Goal: Information Seeking & Learning: Learn about a topic

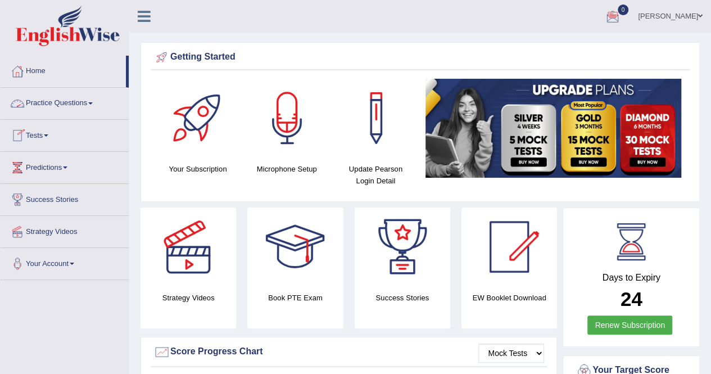
click at [97, 102] on link "Practice Questions" at bounding box center [65, 102] width 128 height 28
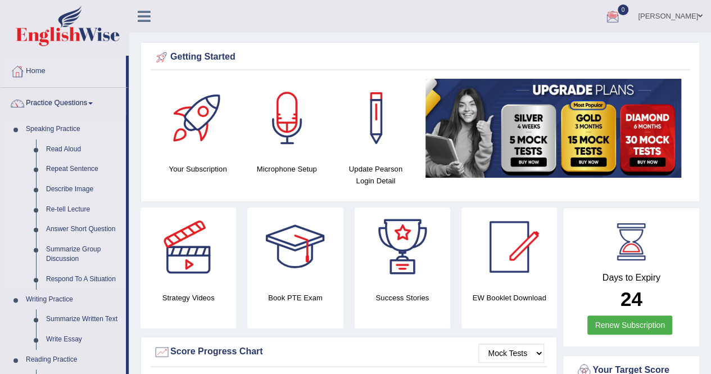
click at [72, 206] on link "Re-tell Lecture" at bounding box center [83, 210] width 85 height 20
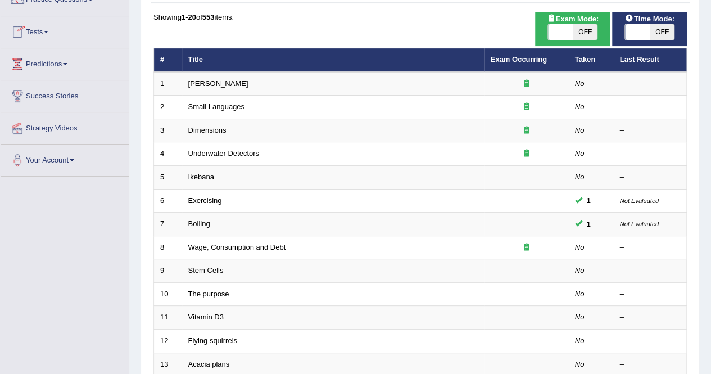
click at [47, 29] on link "Tests" at bounding box center [65, 30] width 128 height 28
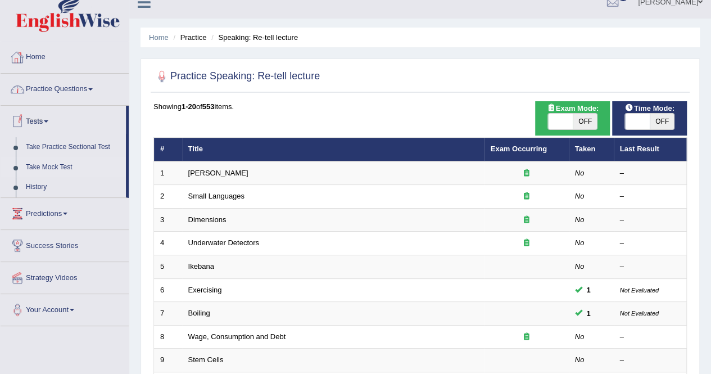
scroll to position [13, 0]
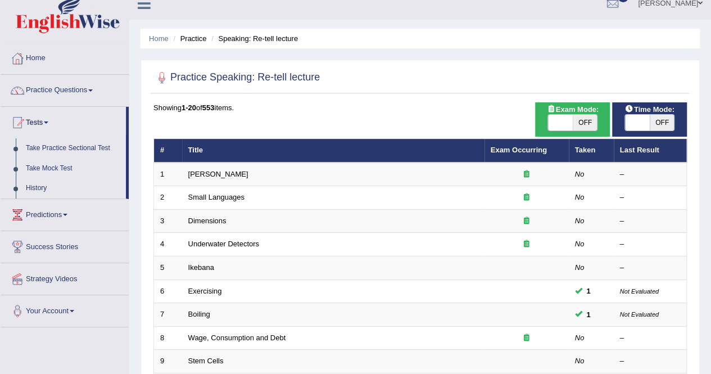
click at [90, 87] on link "Practice Questions" at bounding box center [65, 89] width 128 height 28
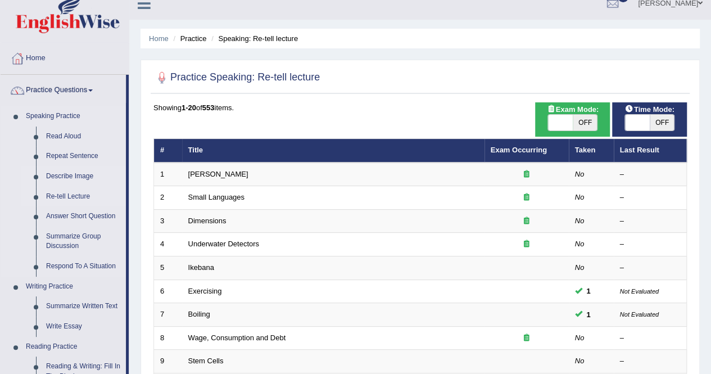
click at [82, 172] on link "Describe Image" at bounding box center [83, 176] width 85 height 20
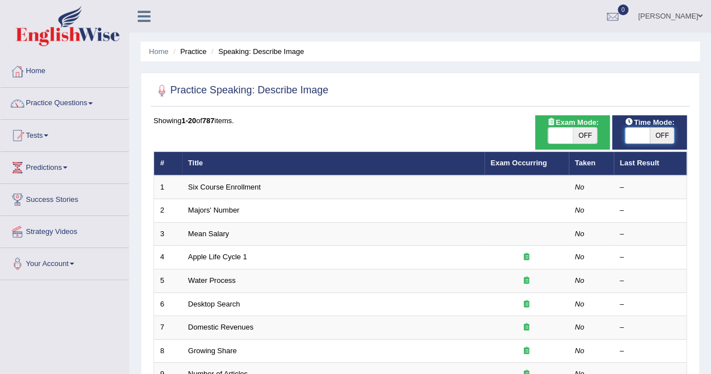
click at [635, 135] on span at bounding box center [637, 136] width 25 height 16
checkbox input "true"
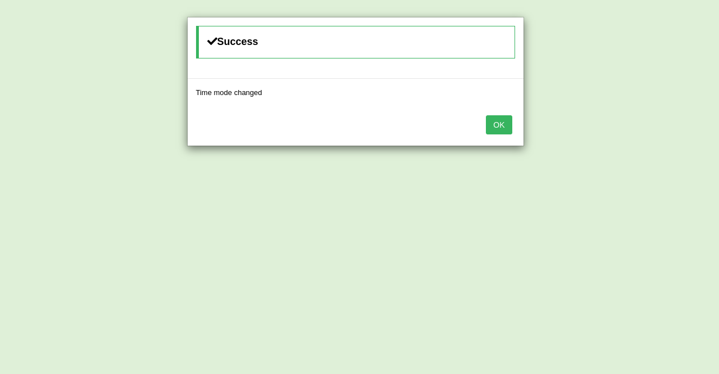
click at [511, 123] on button "OK" at bounding box center [499, 124] width 26 height 19
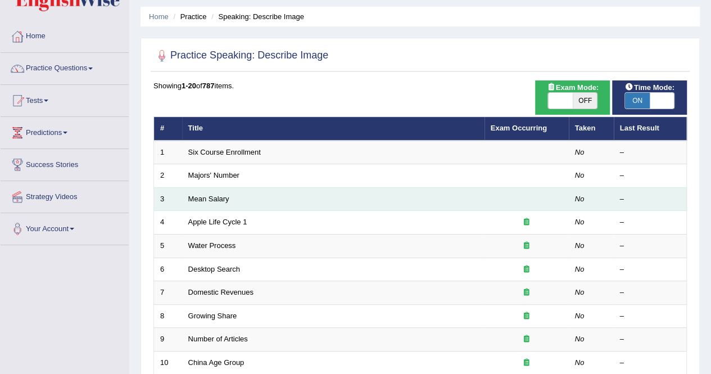
scroll to position [13, 0]
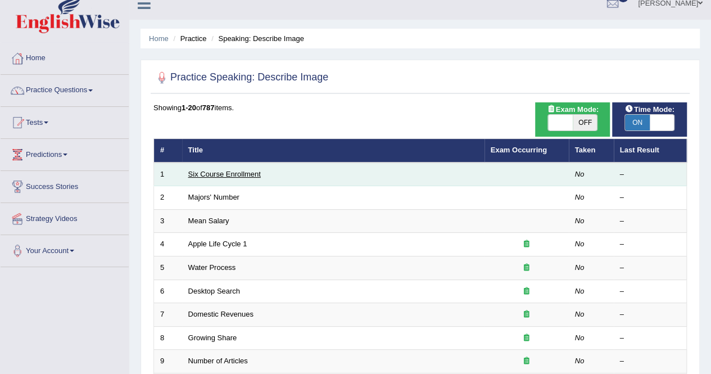
click at [221, 173] on link "Six Course Enrollment" at bounding box center [224, 174] width 73 height 8
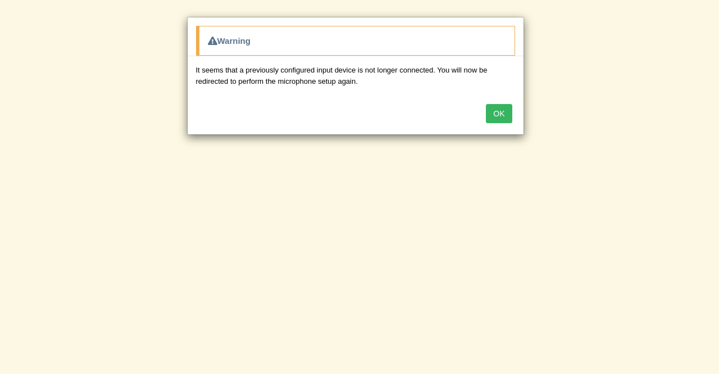
click at [501, 109] on button "OK" at bounding box center [499, 113] width 26 height 19
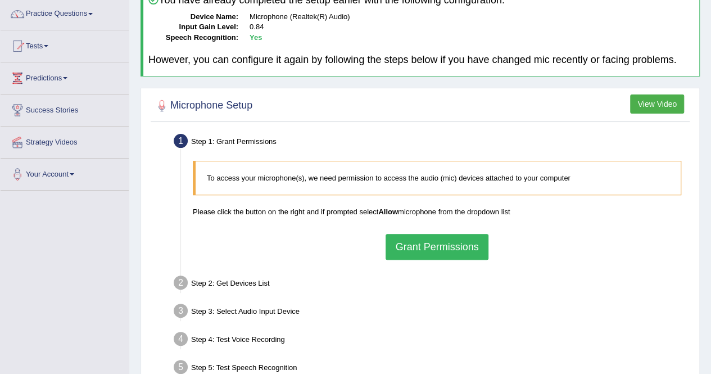
scroll to position [91, 0]
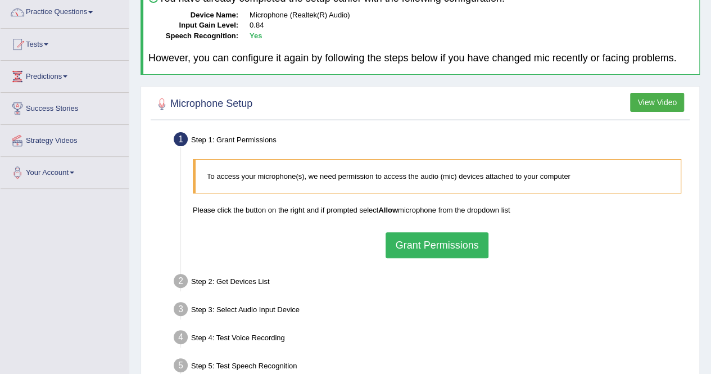
click at [413, 250] on button "Grant Permissions" at bounding box center [437, 245] width 102 height 26
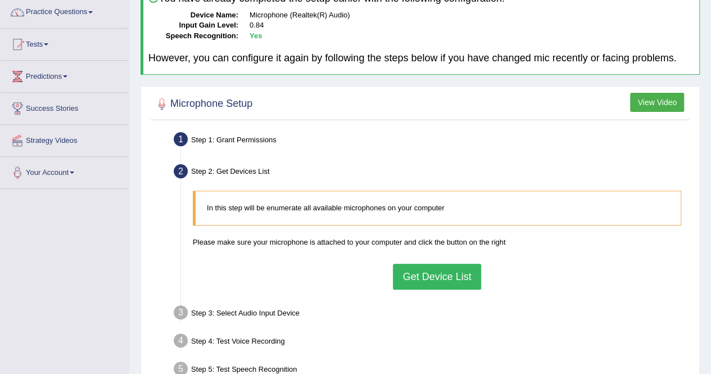
click at [425, 282] on button "Get Device List" at bounding box center [437, 277] width 88 height 26
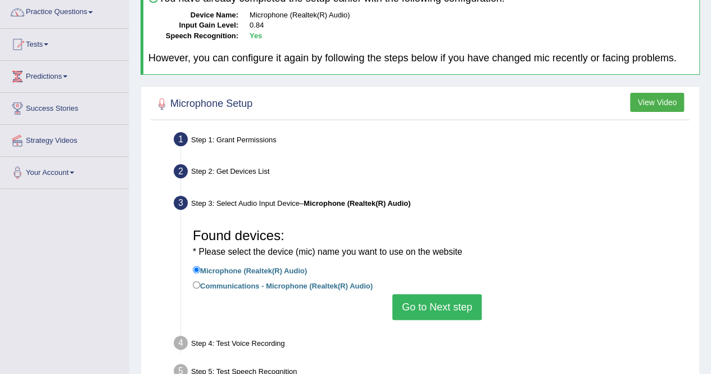
click at [427, 302] on button "Go to Next step" at bounding box center [436, 307] width 89 height 26
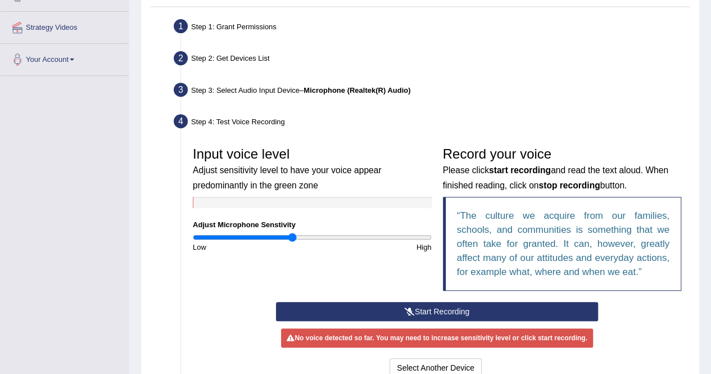
scroll to position [205, 0]
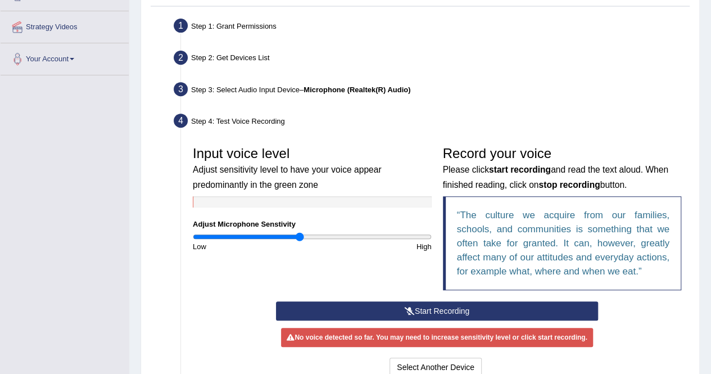
type input "0.9"
click at [300, 235] on input "range" at bounding box center [312, 236] width 239 height 9
click at [369, 310] on button "Start Recording" at bounding box center [437, 310] width 322 height 19
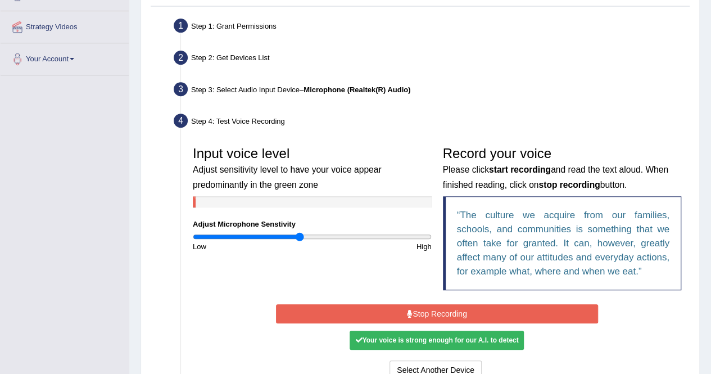
click at [369, 310] on button "Stop Recording" at bounding box center [437, 313] width 322 height 19
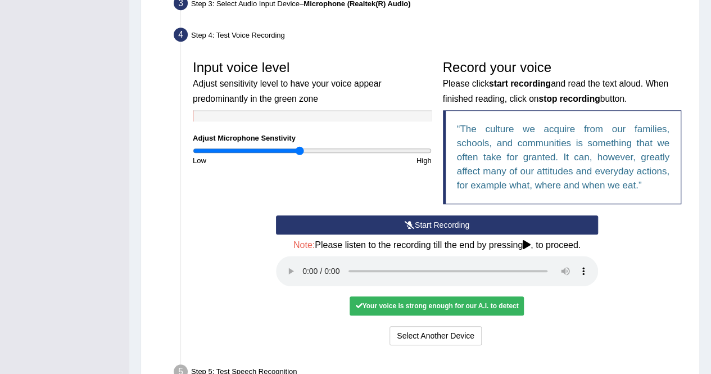
scroll to position [291, 0]
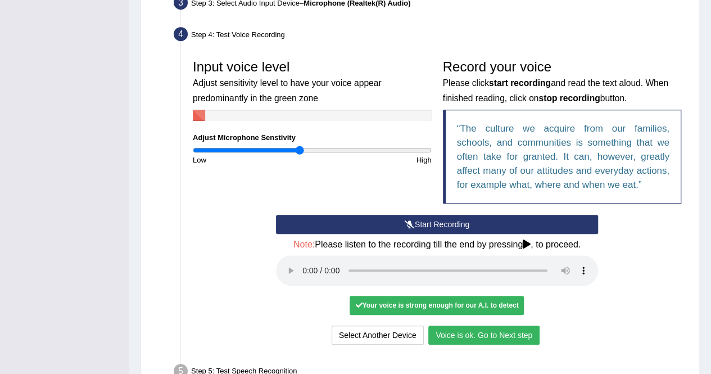
click at [491, 334] on button "Voice is ok. Go to Next step" at bounding box center [483, 334] width 111 height 19
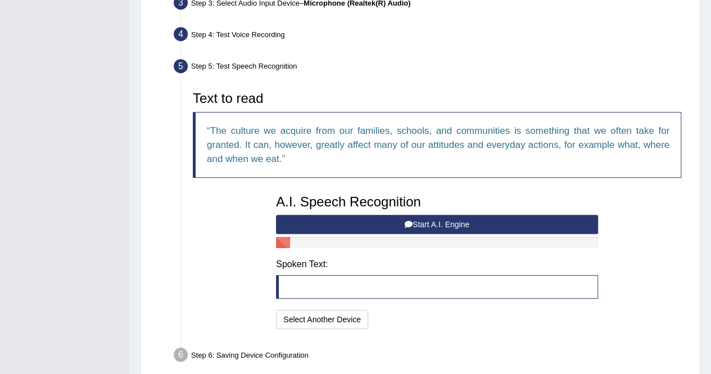
click at [355, 215] on button "Start A.I. Engine" at bounding box center [437, 224] width 322 height 19
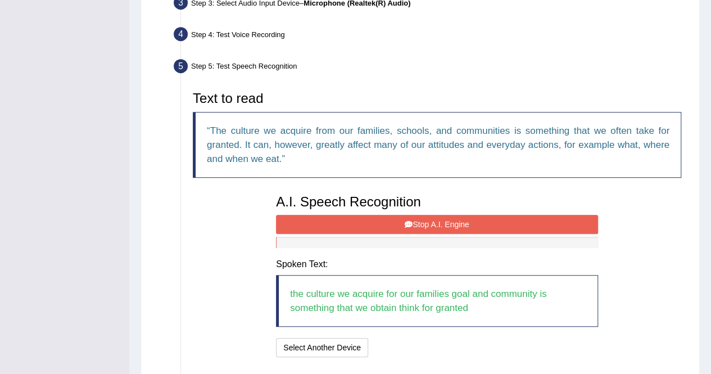
click at [355, 215] on button "Stop A.I. Engine" at bounding box center [437, 224] width 322 height 19
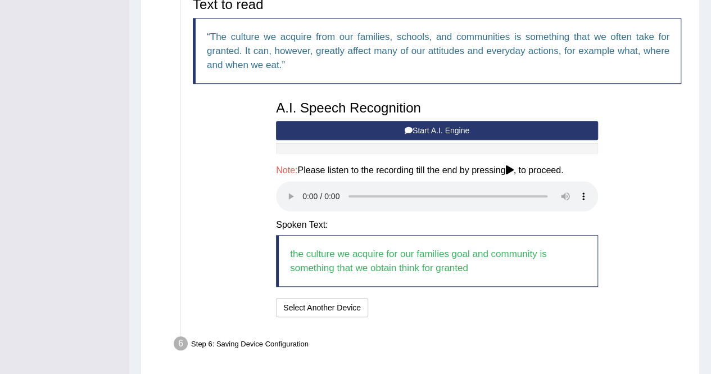
scroll to position [384, 0]
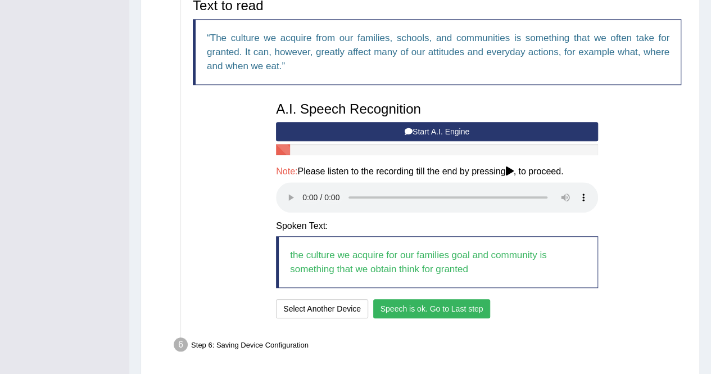
click at [424, 309] on button "Speech is ok. Go to Last step" at bounding box center [431, 308] width 117 height 19
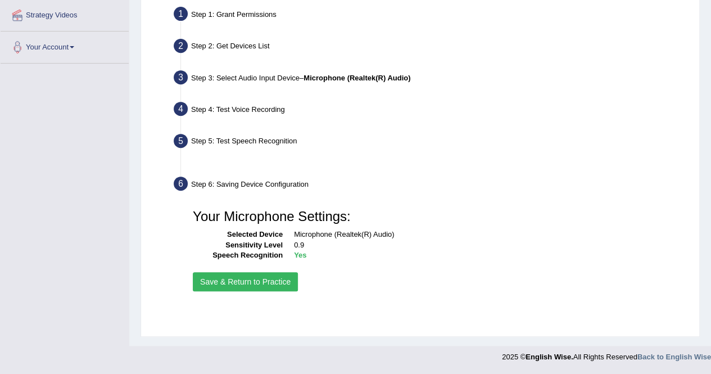
scroll to position [216, 0]
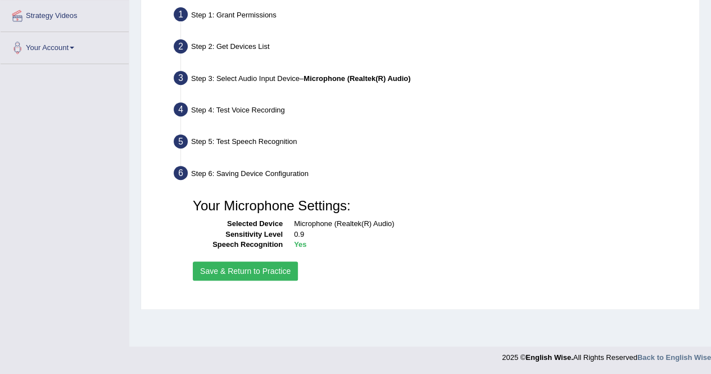
click at [246, 267] on button "Save & Return to Practice" at bounding box center [245, 270] width 105 height 19
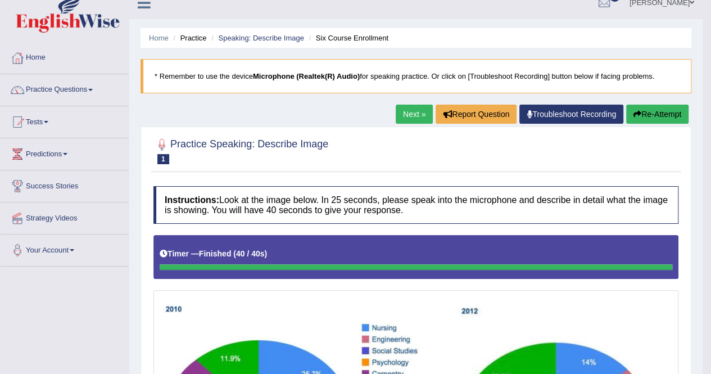
scroll to position [9, 0]
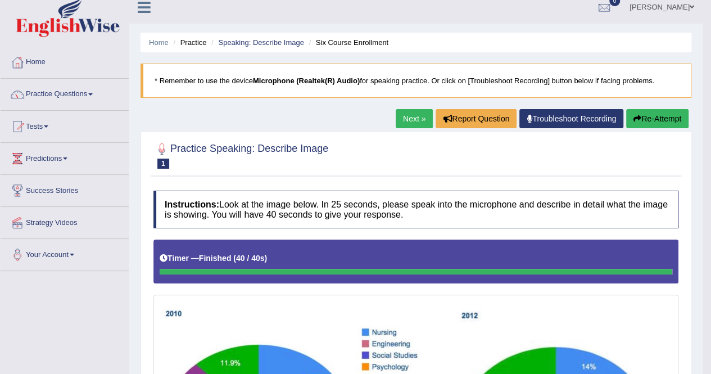
click at [401, 116] on link "Next »" at bounding box center [414, 118] width 37 height 19
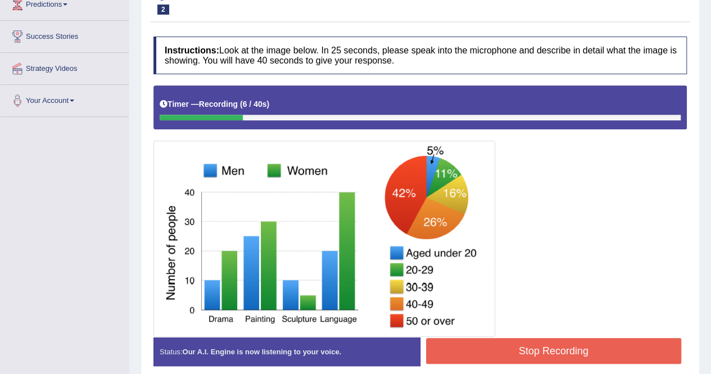
scroll to position [165, 0]
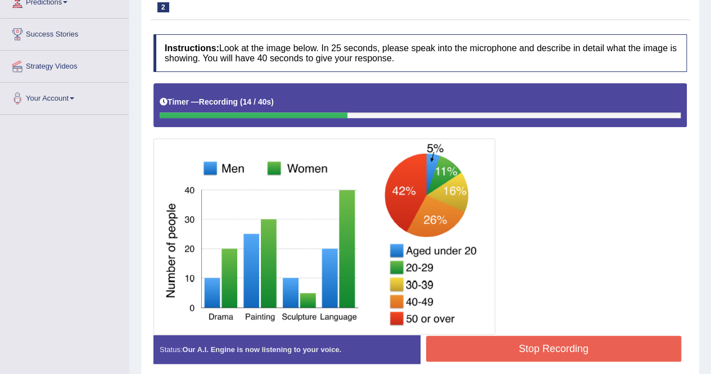
click at [510, 341] on button "Stop Recording" at bounding box center [554, 349] width 256 height 26
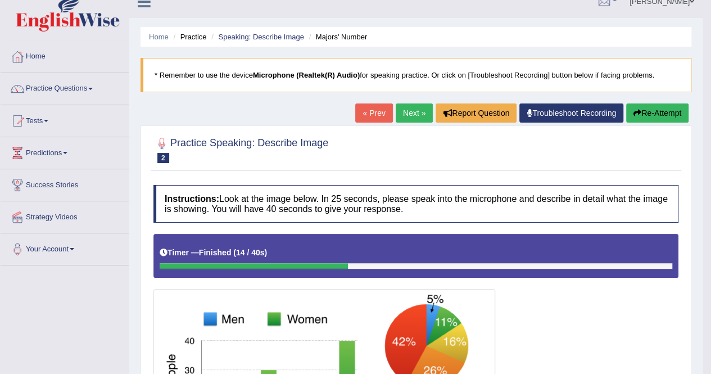
scroll to position [40, 0]
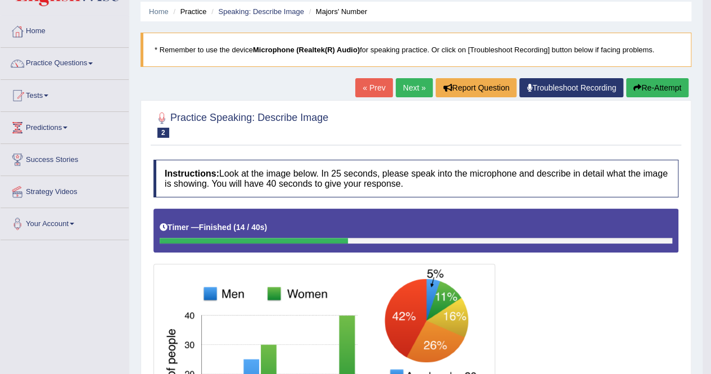
click at [643, 89] on button "Re-Attempt" at bounding box center [657, 87] width 62 height 19
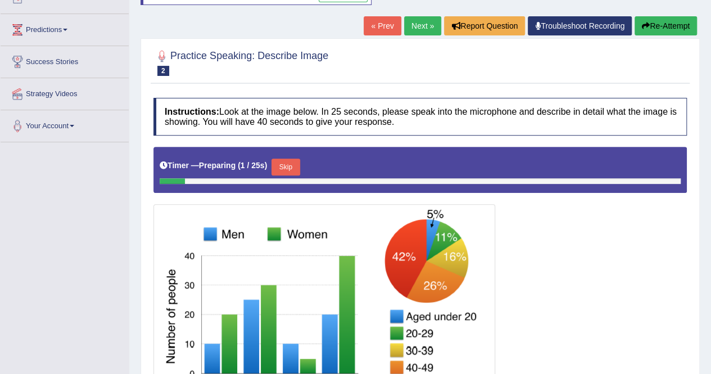
scroll to position [191, 0]
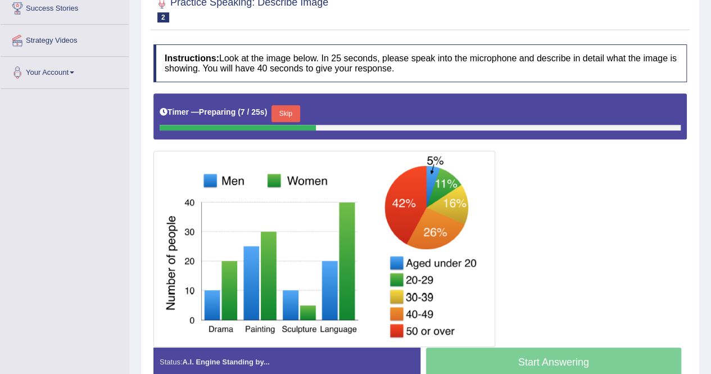
click at [280, 105] on button "Skip" at bounding box center [285, 113] width 28 height 17
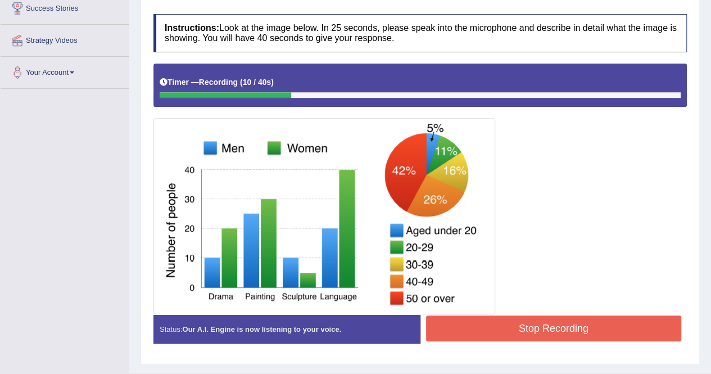
click at [465, 332] on button "Stop Recording" at bounding box center [554, 328] width 256 height 26
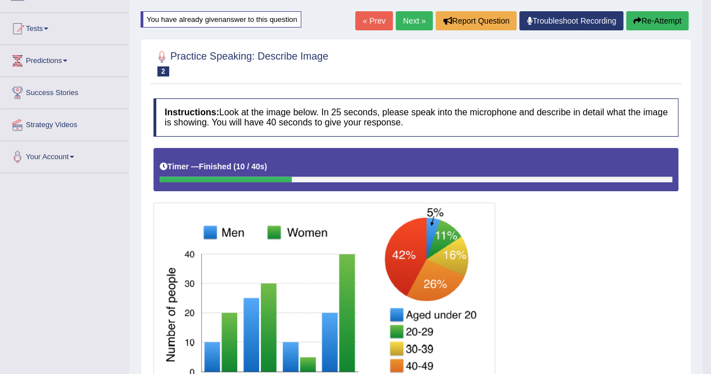
scroll to position [85, 0]
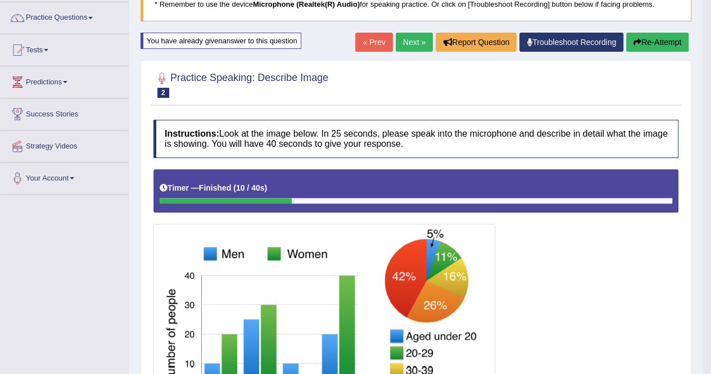
click at [678, 39] on button "Re-Attempt" at bounding box center [657, 42] width 62 height 19
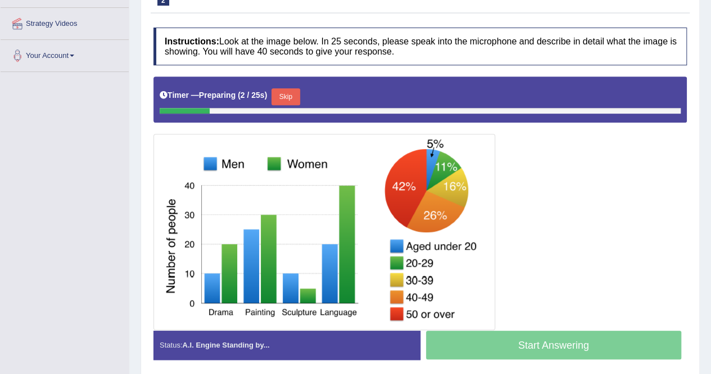
scroll to position [207, 0]
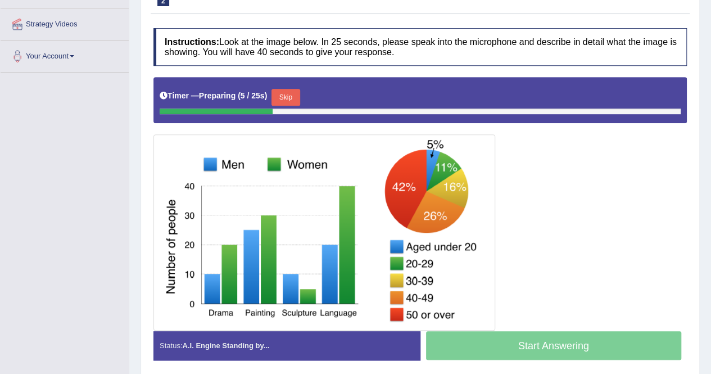
click at [287, 89] on button "Skip" at bounding box center [285, 97] width 28 height 17
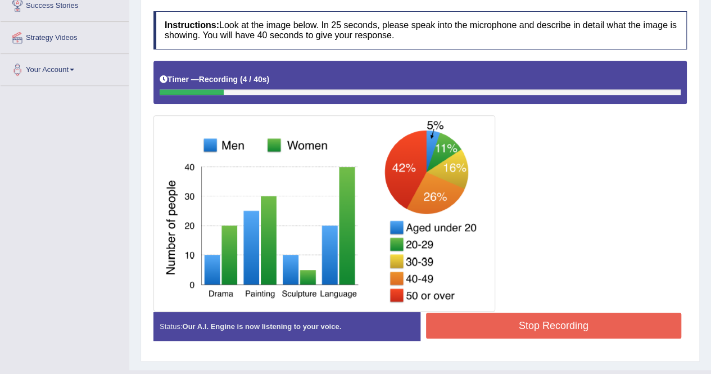
scroll to position [202, 0]
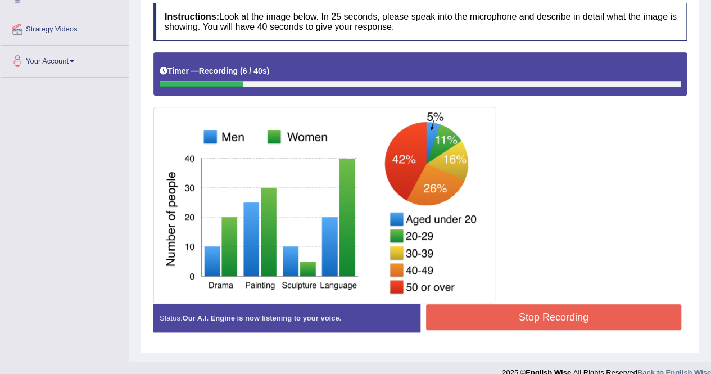
click at [517, 306] on button "Stop Recording" at bounding box center [554, 317] width 256 height 26
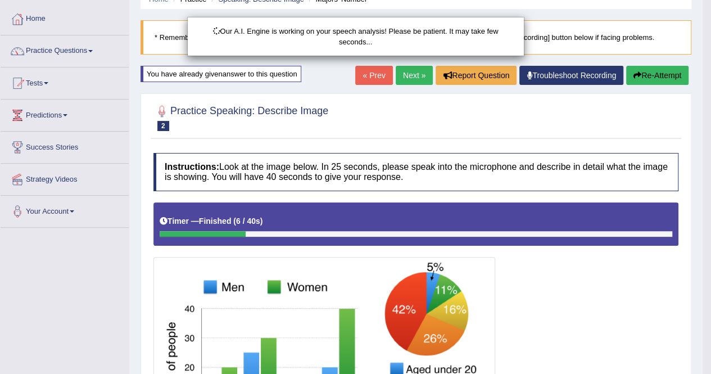
scroll to position [52, 0]
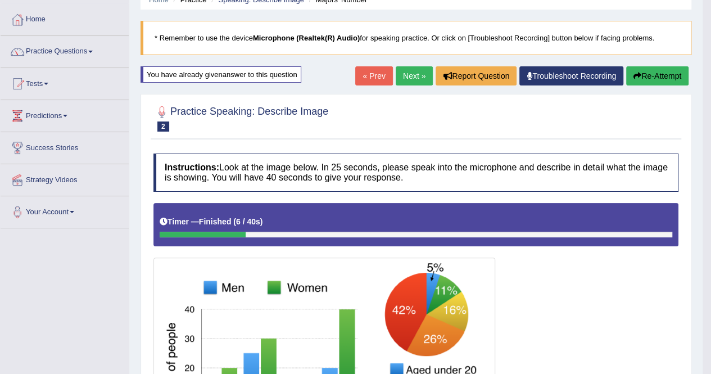
click at [635, 69] on button "Re-Attempt" at bounding box center [657, 75] width 62 height 19
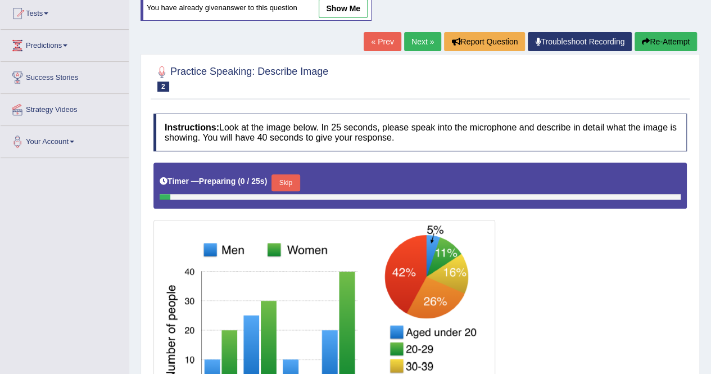
scroll to position [124, 0]
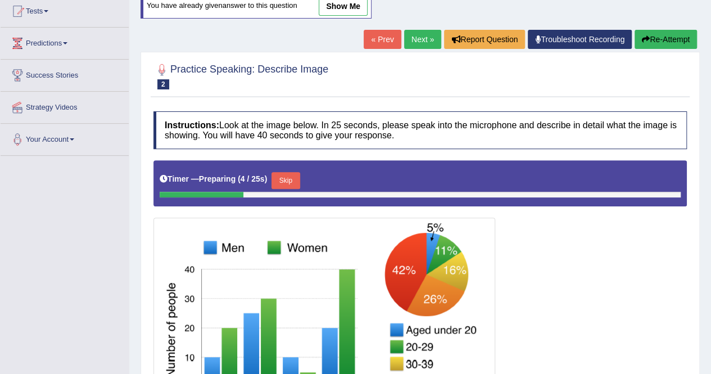
click at [299, 172] on button "Skip" at bounding box center [285, 180] width 28 height 17
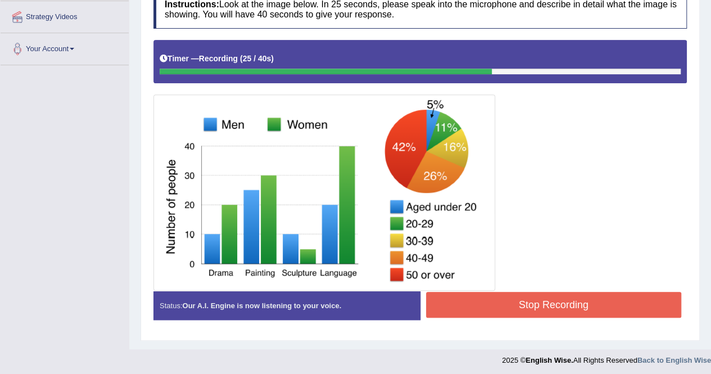
scroll to position [216, 0]
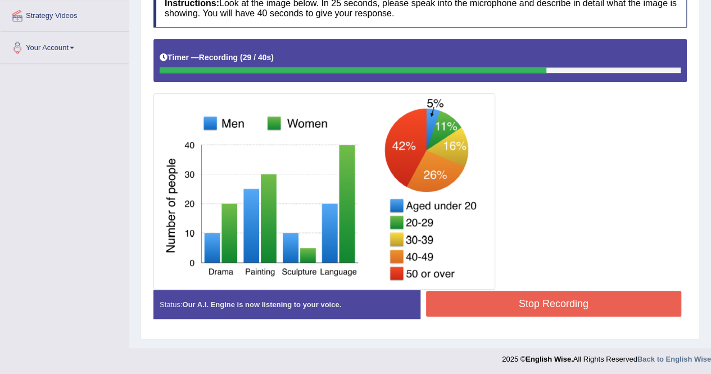
click at [468, 293] on button "Stop Recording" at bounding box center [554, 304] width 256 height 26
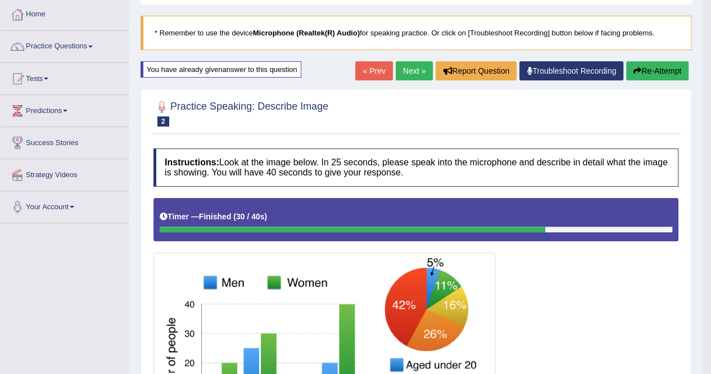
scroll to position [0, 0]
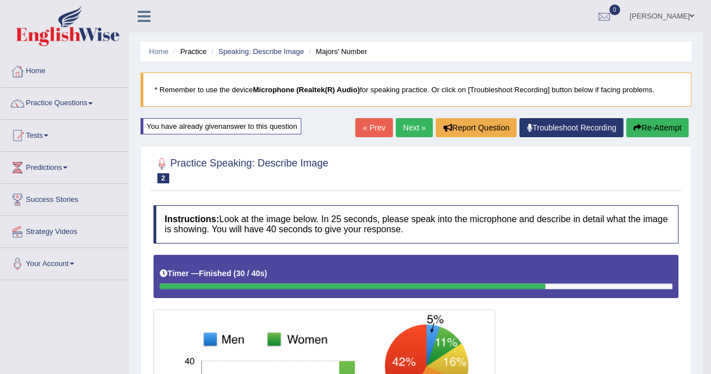
click at [411, 128] on link "Next »" at bounding box center [414, 127] width 37 height 19
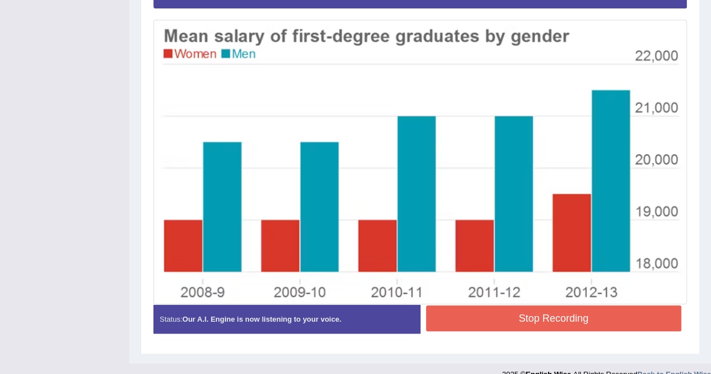
scroll to position [284, 0]
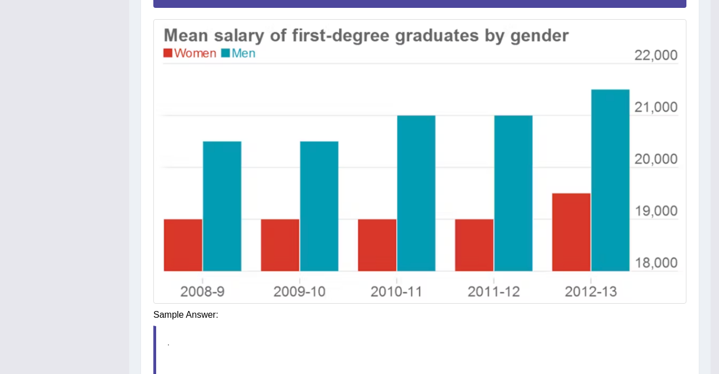
click at [0, 0] on div "Saving your answer..." at bounding box center [0, 0] width 0 height 0
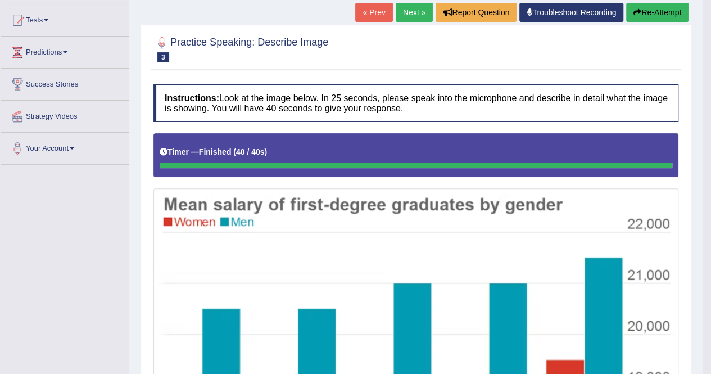
scroll to position [115, 0]
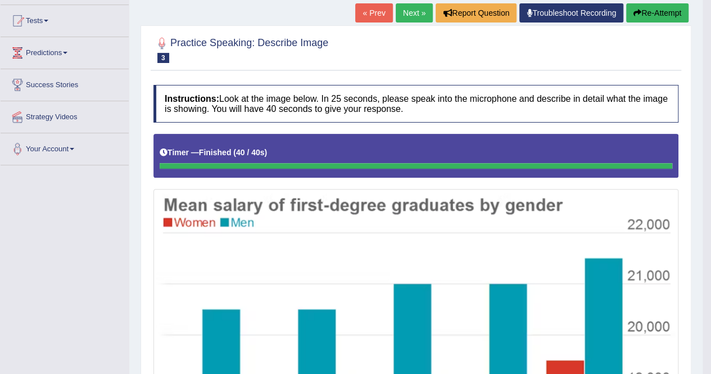
click at [637, 7] on button "Re-Attempt" at bounding box center [657, 12] width 62 height 19
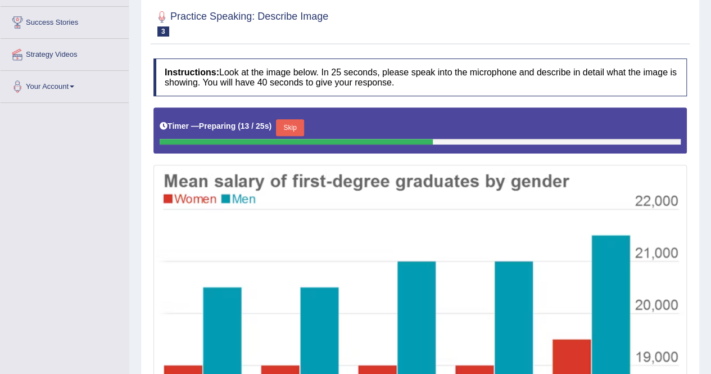
scroll to position [172, 0]
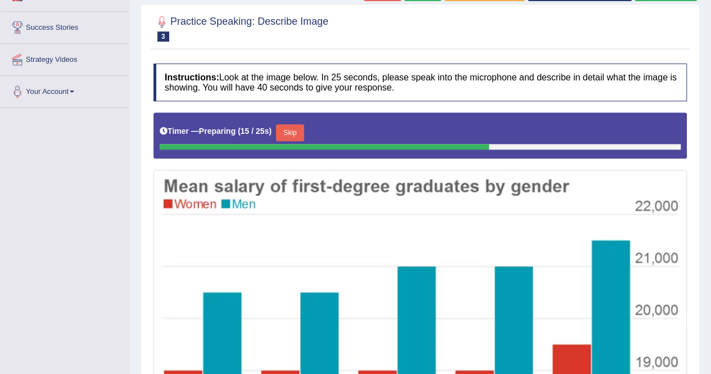
click at [292, 128] on button "Skip" at bounding box center [290, 132] width 28 height 17
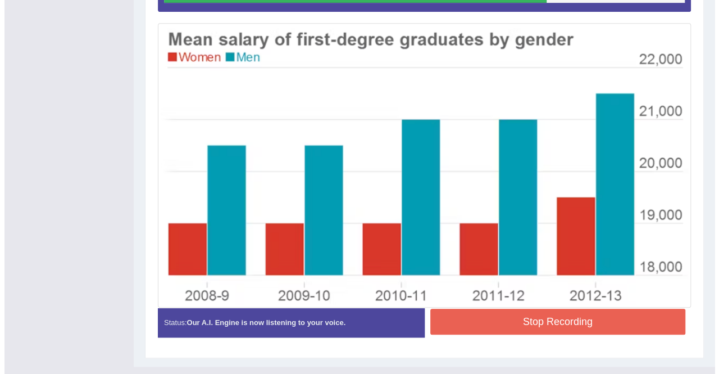
scroll to position [287, 0]
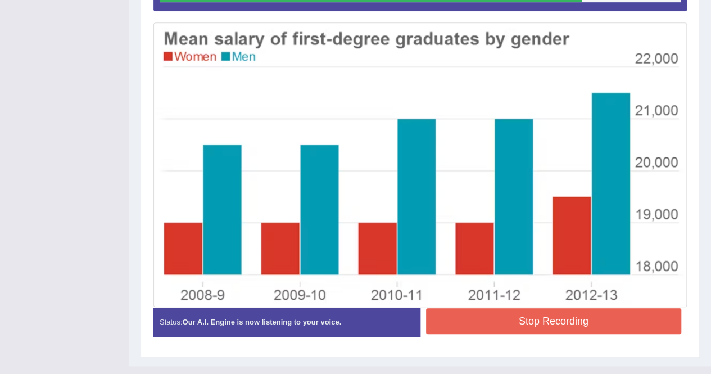
click at [449, 324] on button "Stop Recording" at bounding box center [554, 321] width 256 height 26
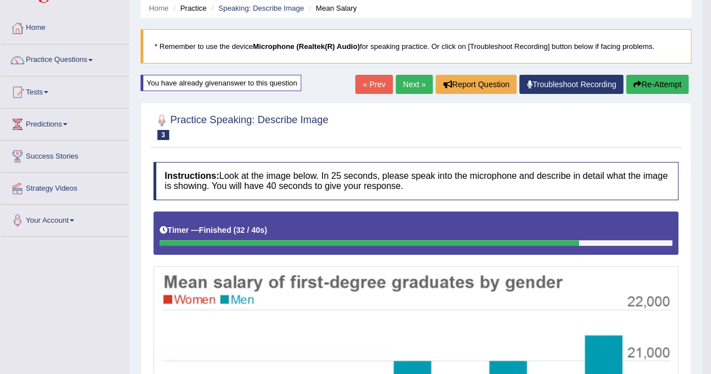
scroll to position [43, 0]
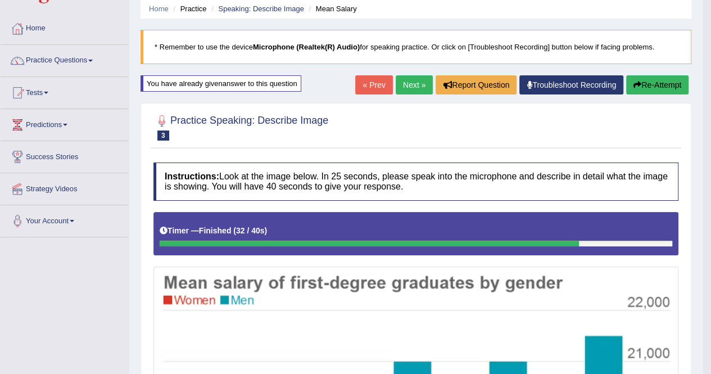
click at [668, 84] on button "Re-Attempt" at bounding box center [657, 84] width 62 height 19
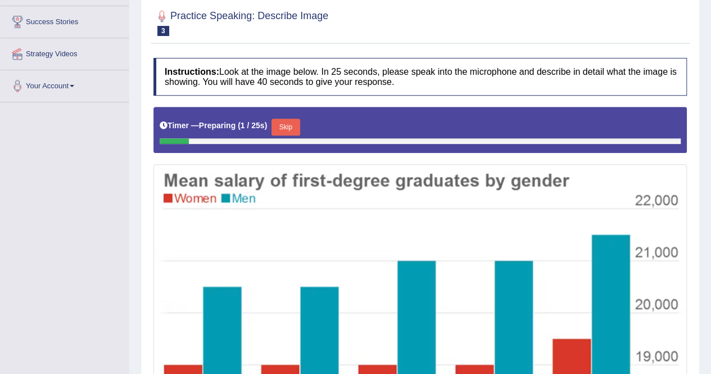
scroll to position [178, 0]
click at [293, 123] on button "Skip" at bounding box center [285, 127] width 28 height 17
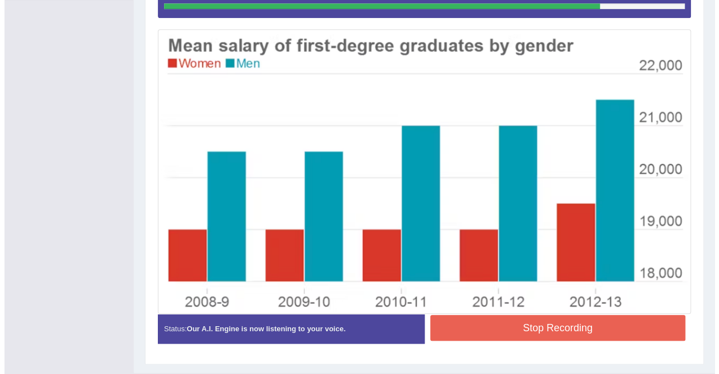
scroll to position [281, 0]
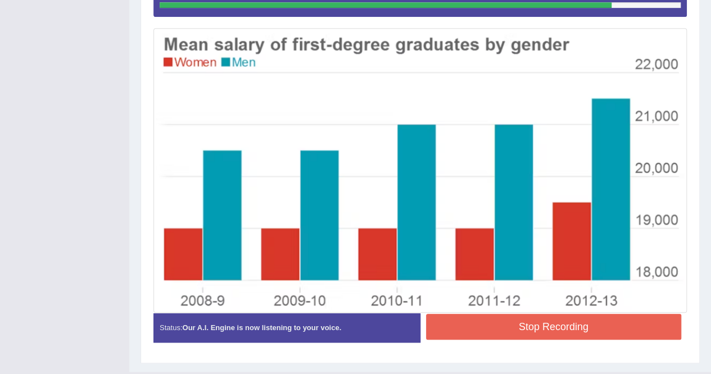
click at [469, 331] on button "Stop Recording" at bounding box center [554, 327] width 256 height 26
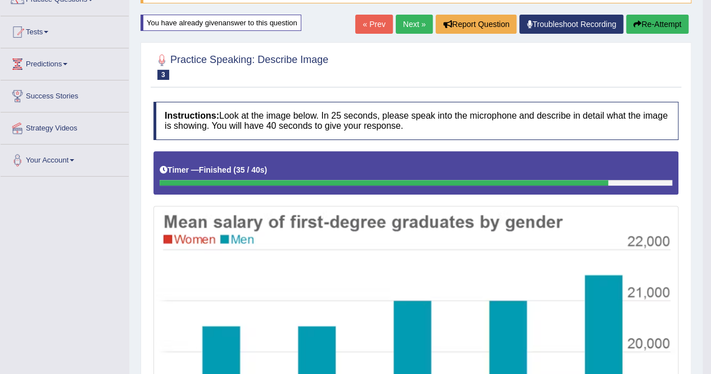
scroll to position [104, 0]
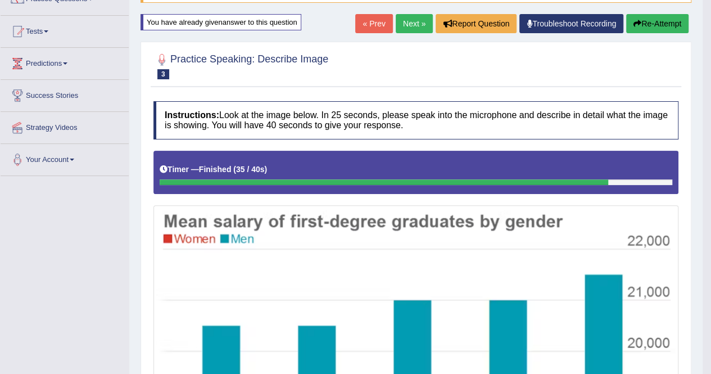
click at [654, 20] on button "Re-Attempt" at bounding box center [657, 23] width 62 height 19
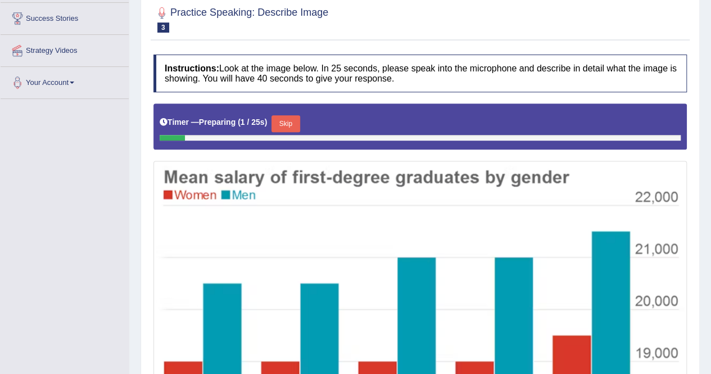
scroll to position [182, 0]
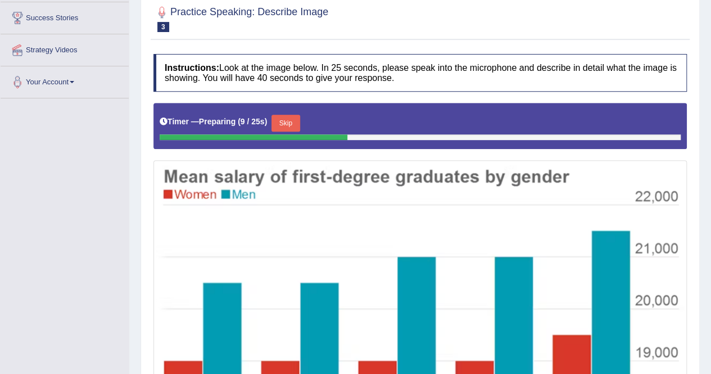
click at [284, 115] on button "Skip" at bounding box center [285, 123] width 28 height 17
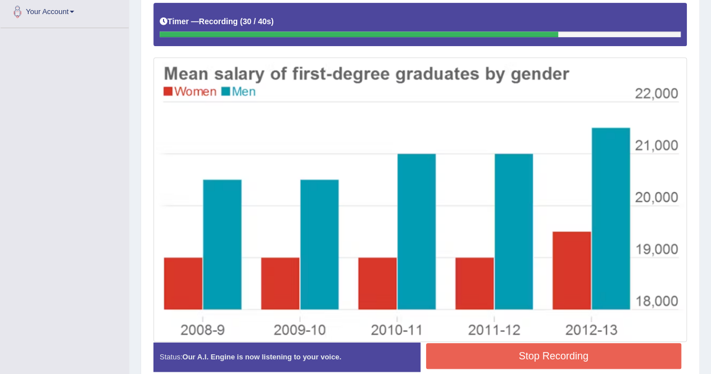
scroll to position [252, 0]
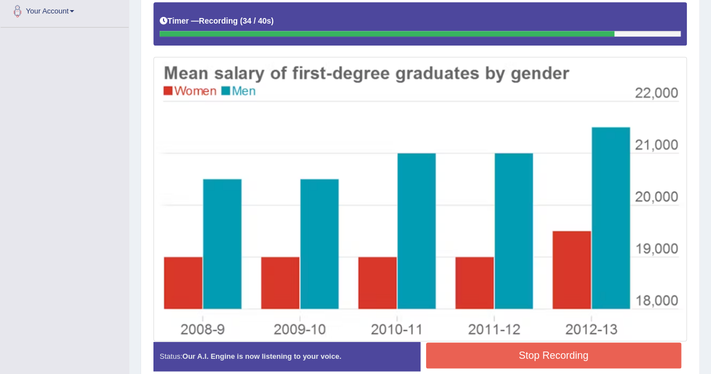
click at [501, 346] on button "Stop Recording" at bounding box center [554, 355] width 256 height 26
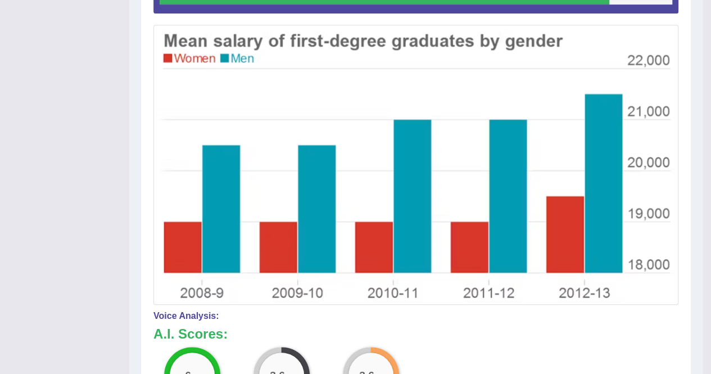
scroll to position [0, 0]
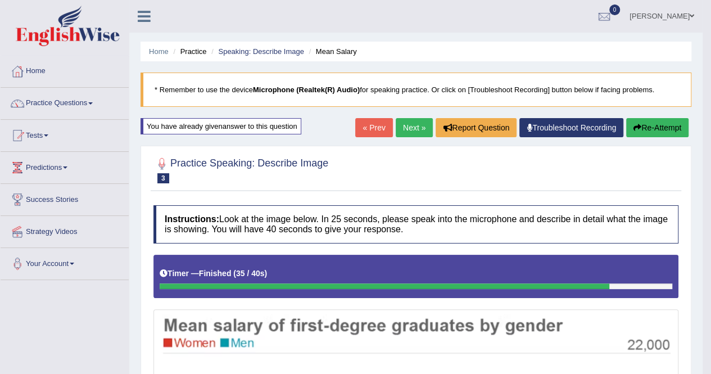
click at [410, 125] on link "Next »" at bounding box center [414, 127] width 37 height 19
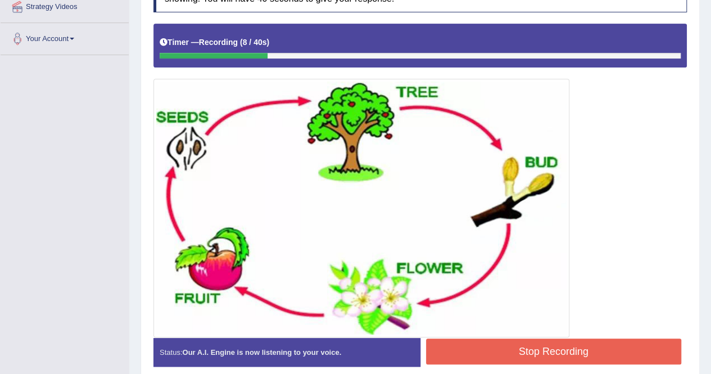
scroll to position [229, 0]
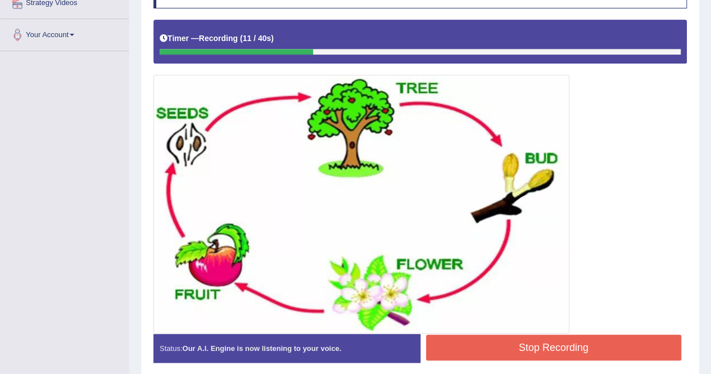
click at [459, 340] on button "Stop Recording" at bounding box center [554, 347] width 256 height 26
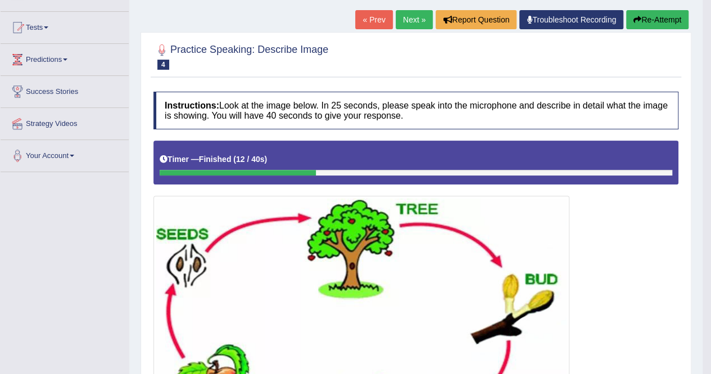
scroll to position [125, 0]
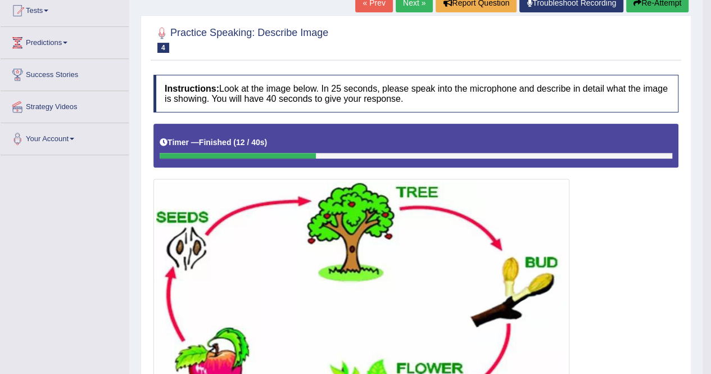
click at [459, 340] on img at bounding box center [361, 308] width 410 height 253
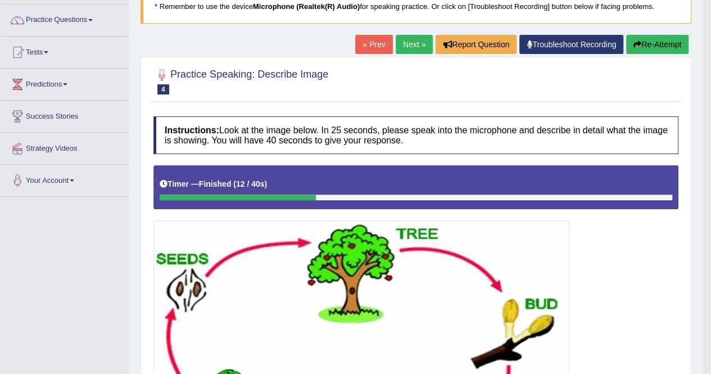
scroll to position [83, 0]
click at [643, 39] on button "Re-Attempt" at bounding box center [657, 44] width 62 height 19
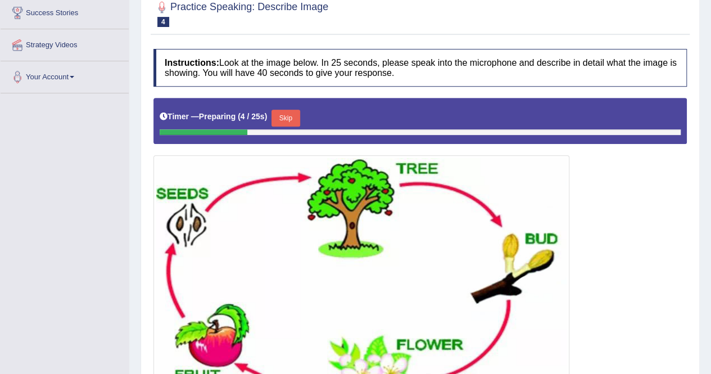
scroll to position [186, 0]
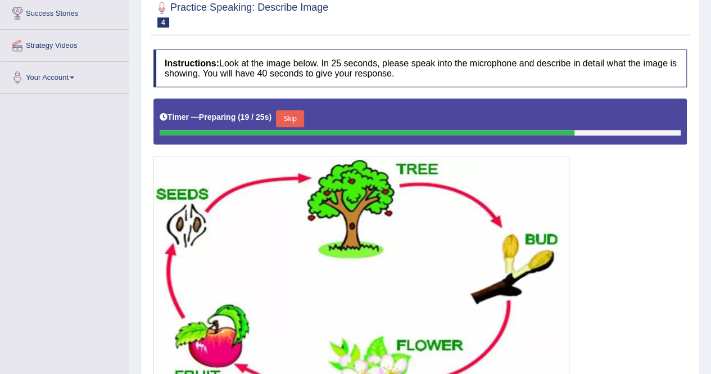
click at [286, 112] on button "Skip" at bounding box center [290, 118] width 28 height 17
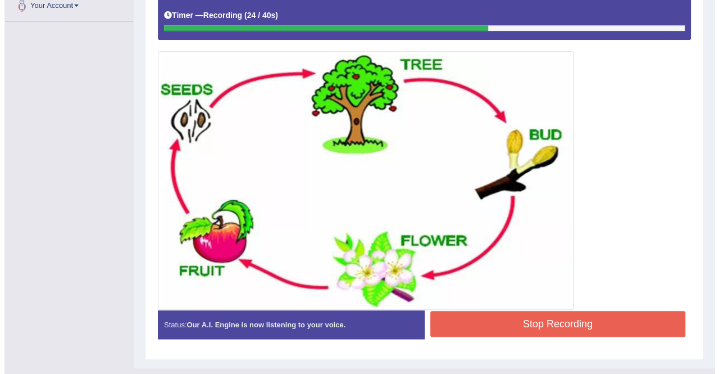
scroll to position [259, 0]
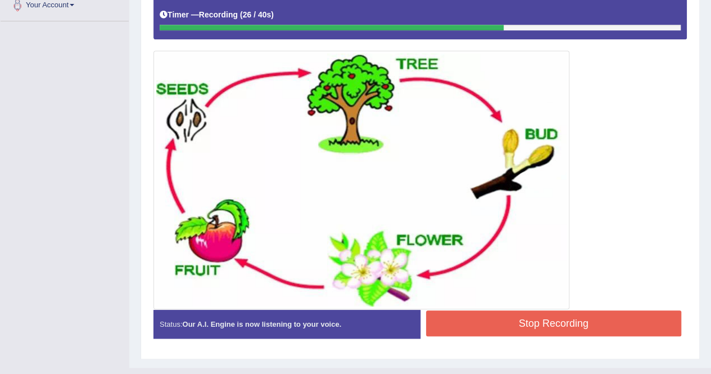
click at [483, 323] on button "Stop Recording" at bounding box center [554, 323] width 256 height 26
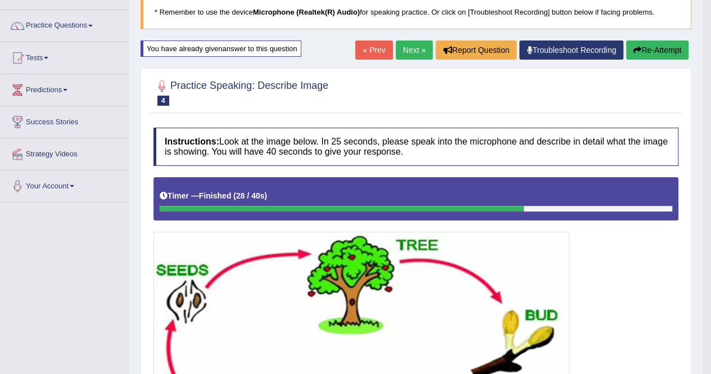
scroll to position [76, 0]
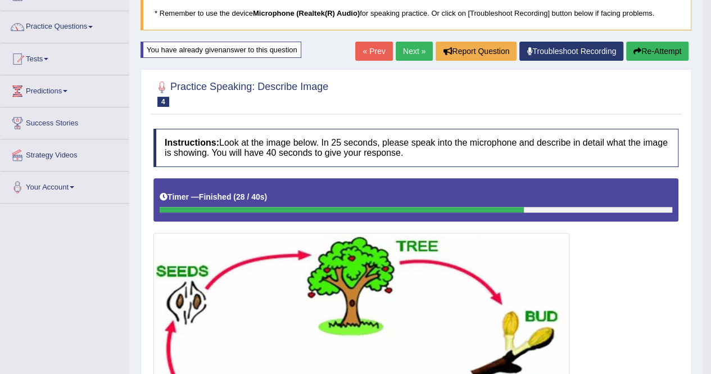
click at [407, 46] on link "Next »" at bounding box center [414, 51] width 37 height 19
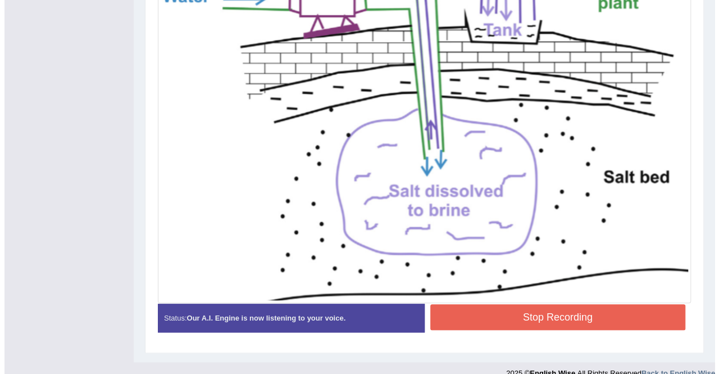
scroll to position [375, 0]
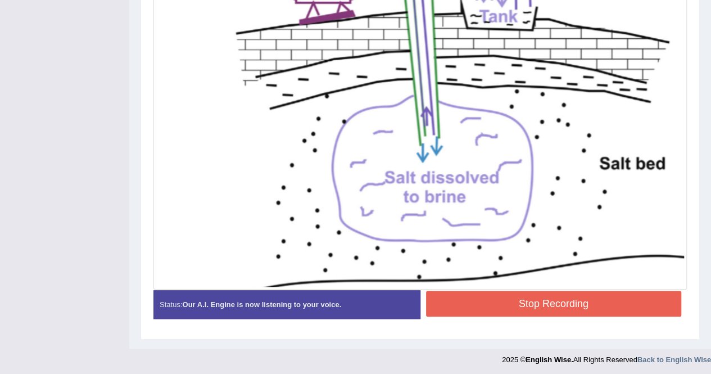
click at [495, 292] on button "Stop Recording" at bounding box center [554, 304] width 256 height 26
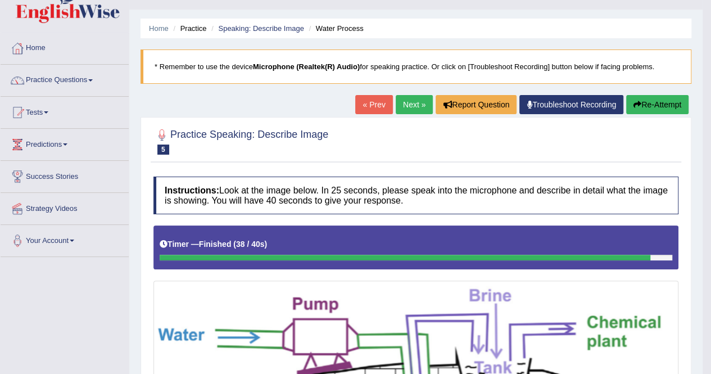
scroll to position [0, 0]
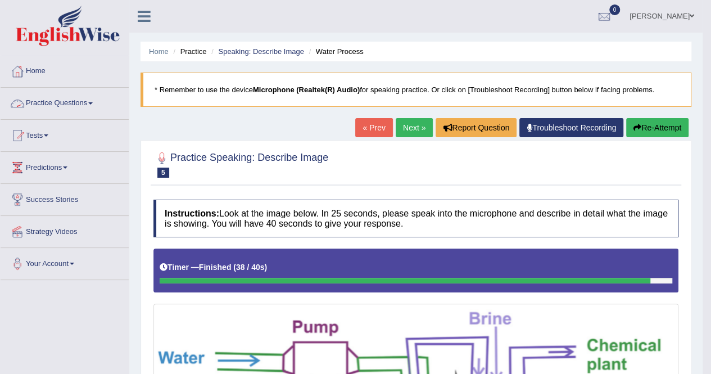
click at [91, 101] on link "Practice Questions" at bounding box center [65, 102] width 128 height 28
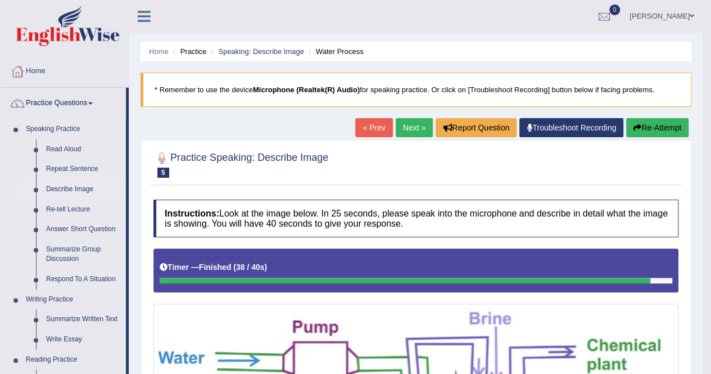
click at [65, 189] on link "Describe Image" at bounding box center [83, 189] width 85 height 20
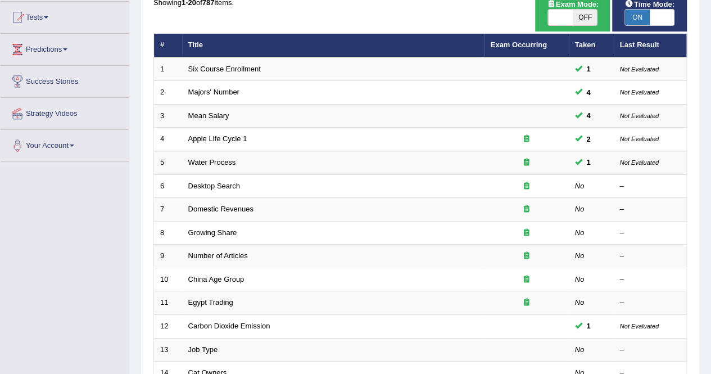
scroll to position [116, 0]
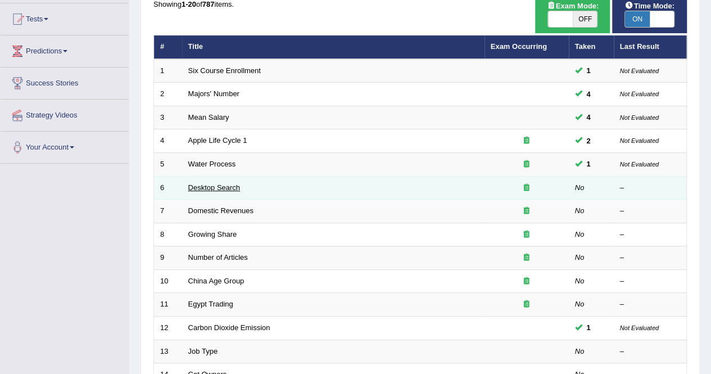
click at [224, 185] on link "Desktop Search" at bounding box center [214, 187] width 52 height 8
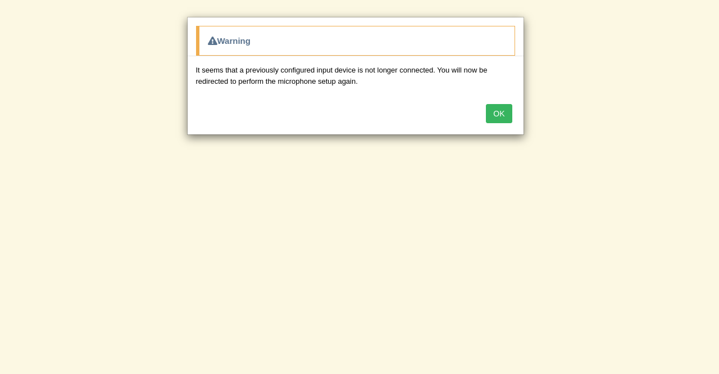
click at [499, 111] on button "OK" at bounding box center [499, 113] width 26 height 19
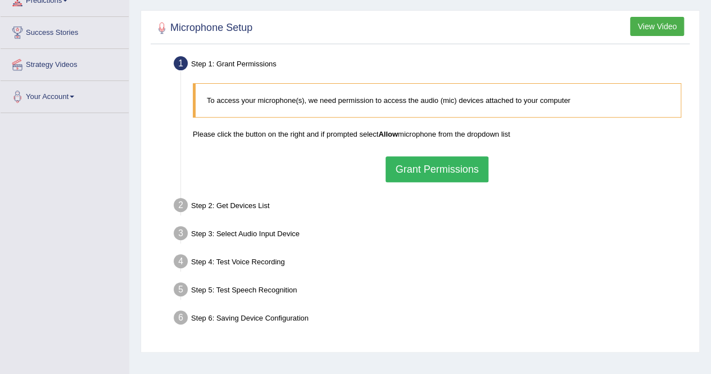
click at [402, 161] on button "Grant Permissions" at bounding box center [437, 169] width 102 height 26
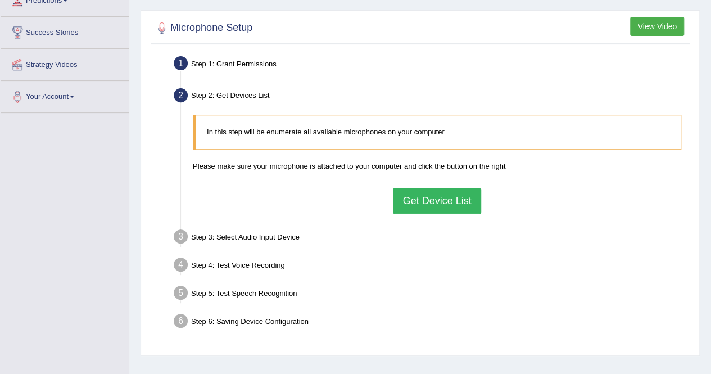
click at [408, 195] on button "Get Device List" at bounding box center [437, 201] width 88 height 26
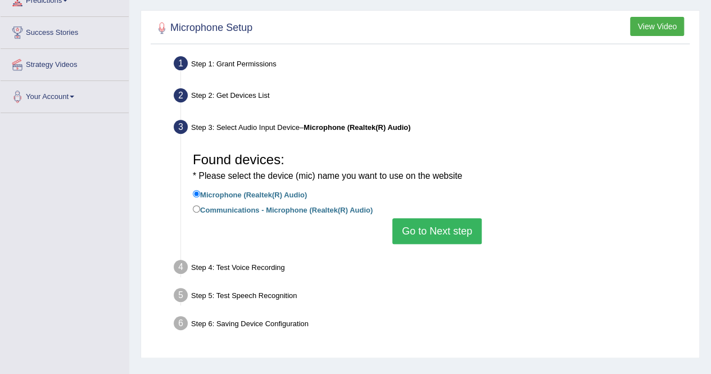
click at [421, 236] on button "Go to Next step" at bounding box center [436, 231] width 89 height 26
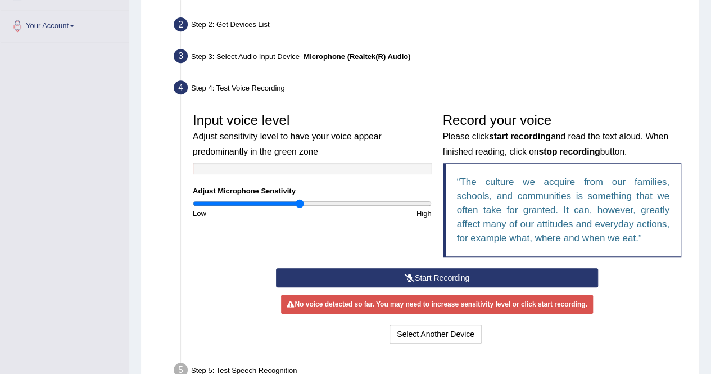
scroll to position [237, 0]
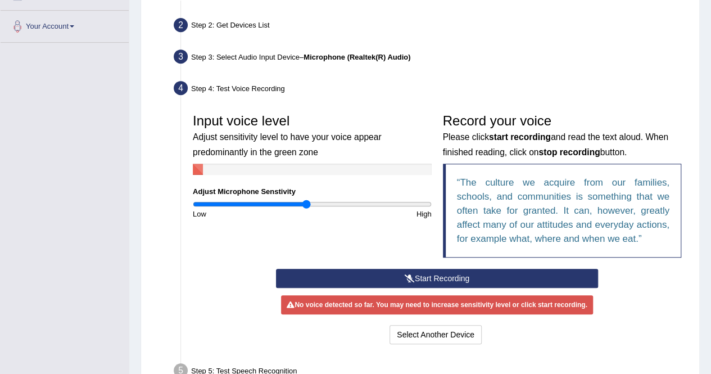
click at [306, 201] on input "range" at bounding box center [312, 204] width 239 height 9
click at [361, 273] on button "Start Recording" at bounding box center [437, 278] width 322 height 19
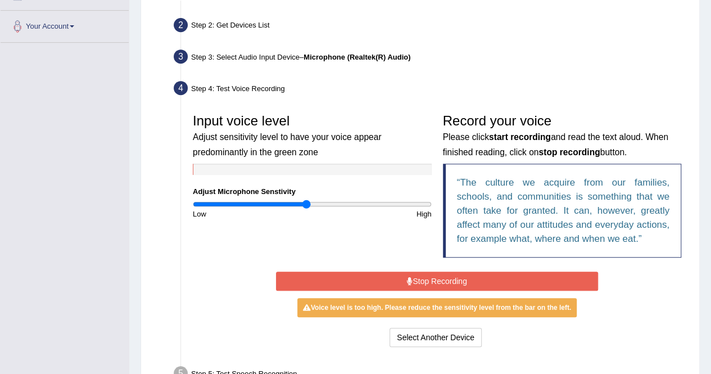
click at [361, 273] on button "Stop Recording" at bounding box center [437, 280] width 322 height 19
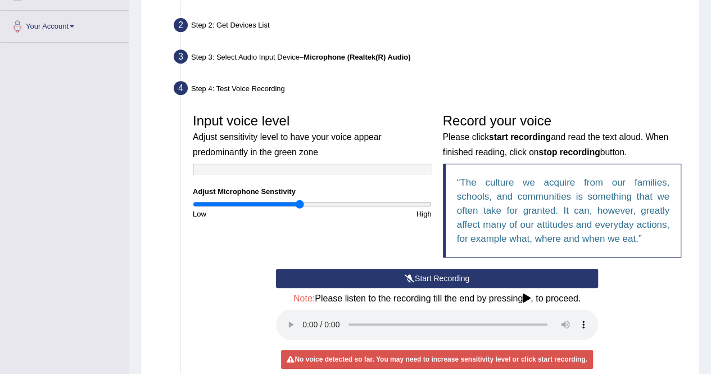
click at [300, 203] on input "range" at bounding box center [312, 204] width 239 height 9
click at [304, 203] on input "range" at bounding box center [312, 204] width 239 height 9
click at [359, 274] on button "Start Recording" at bounding box center [437, 278] width 322 height 19
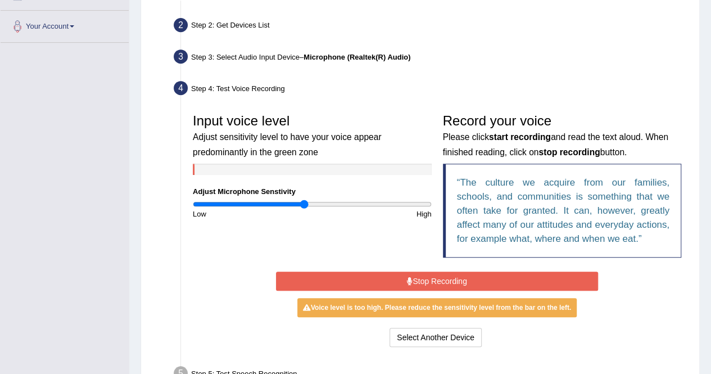
click at [359, 274] on button "Stop Recording" at bounding box center [437, 280] width 322 height 19
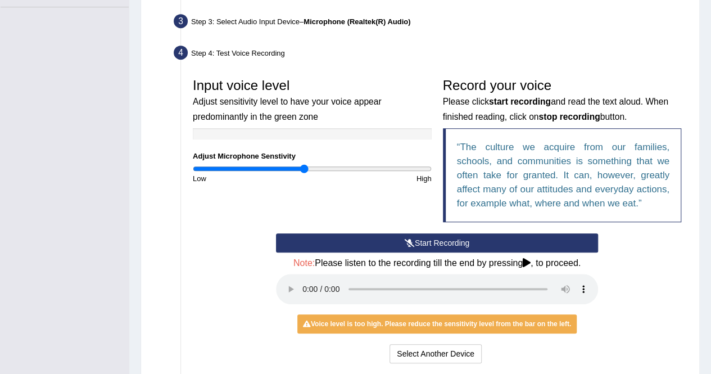
scroll to position [272, 0]
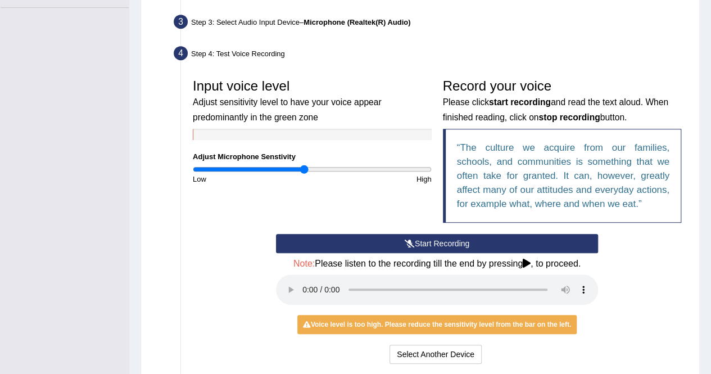
click at [300, 171] on input "range" at bounding box center [312, 169] width 239 height 9
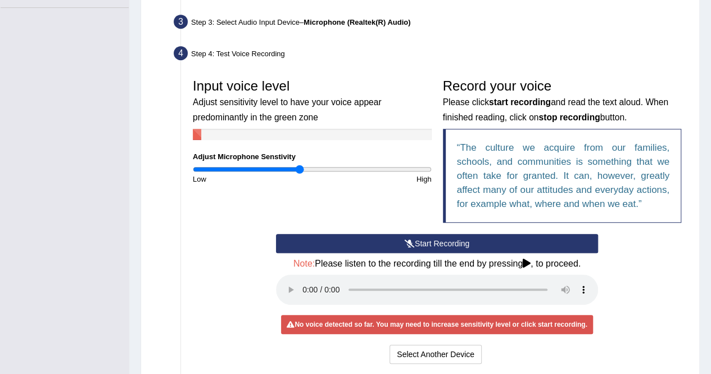
type input "0.9"
click at [298, 171] on input "range" at bounding box center [312, 169] width 239 height 9
click at [363, 234] on button "Start Recording" at bounding box center [437, 243] width 322 height 19
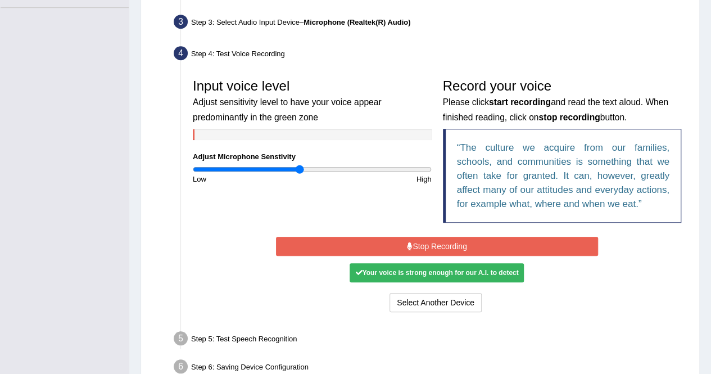
click at [373, 238] on button "Stop Recording" at bounding box center [437, 246] width 322 height 19
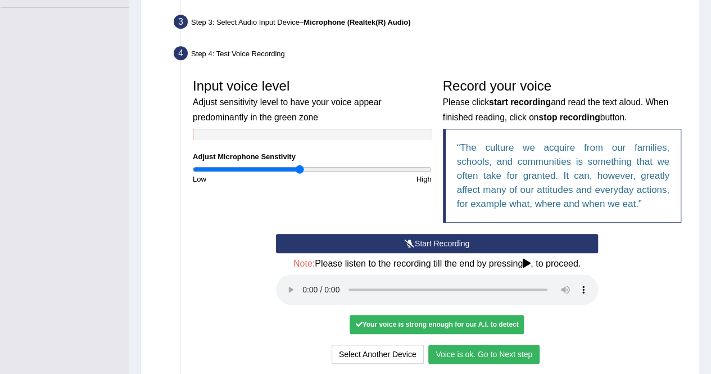
click at [382, 320] on div "Your voice is strong enough for our A.I. to detect" at bounding box center [437, 324] width 174 height 19
click at [452, 350] on button "Voice is ok. Go to Next step" at bounding box center [483, 354] width 111 height 19
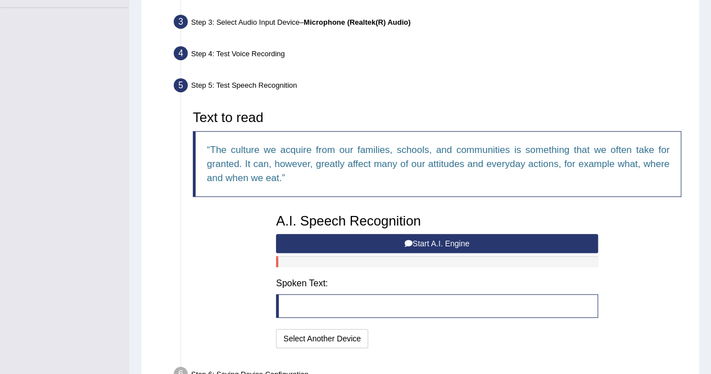
click at [338, 236] on button "Start A.I. Engine" at bounding box center [437, 243] width 322 height 19
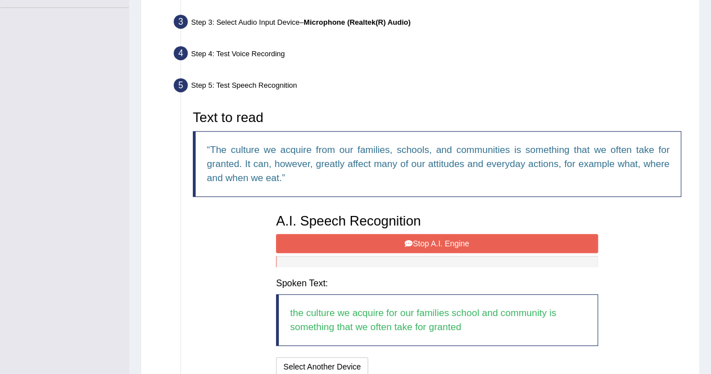
click at [310, 243] on button "Stop A.I. Engine" at bounding box center [437, 243] width 322 height 19
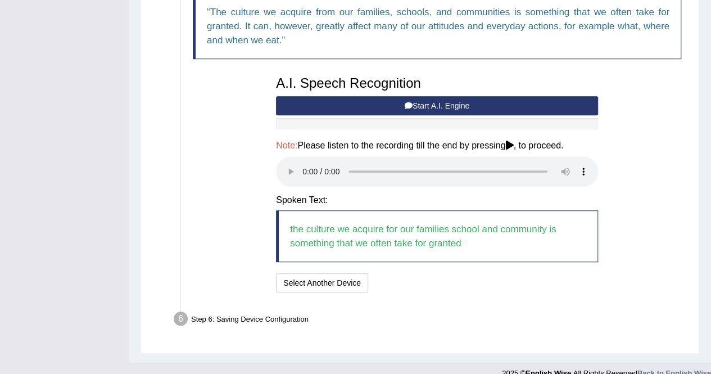
scroll to position [409, 0]
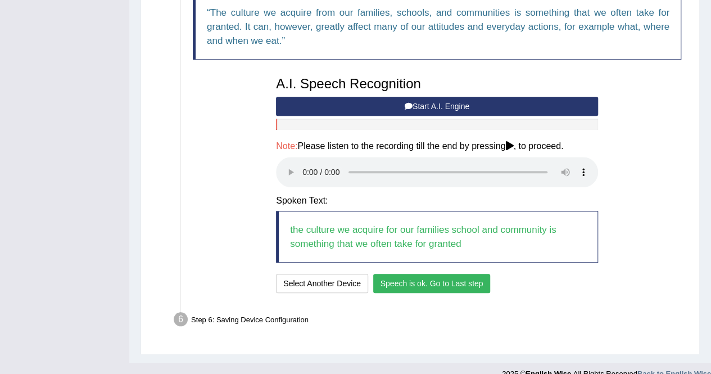
click at [402, 284] on button "Speech is ok. Go to Last step" at bounding box center [431, 283] width 117 height 19
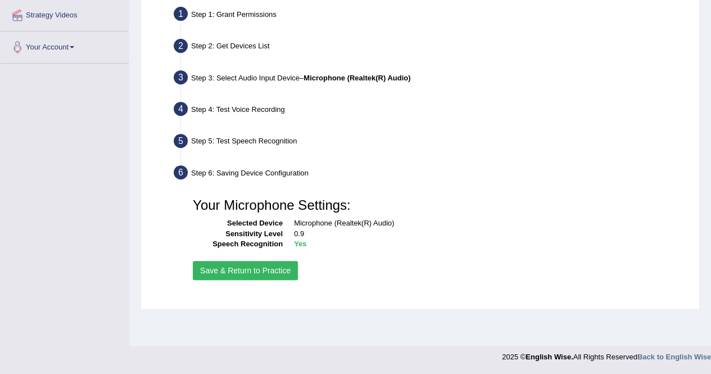
scroll to position [216, 0]
click at [264, 270] on button "Save & Return to Practice" at bounding box center [245, 270] width 105 height 19
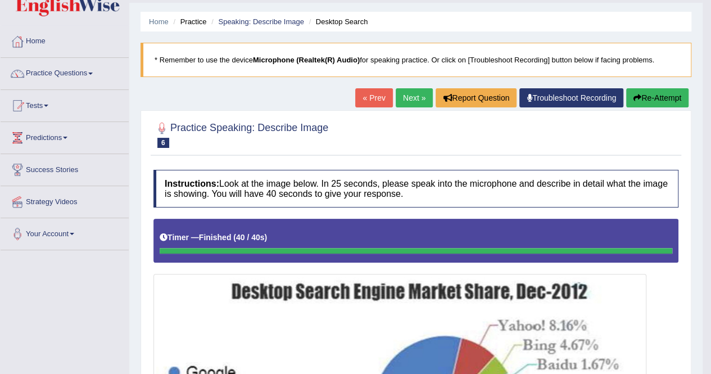
scroll to position [35, 0]
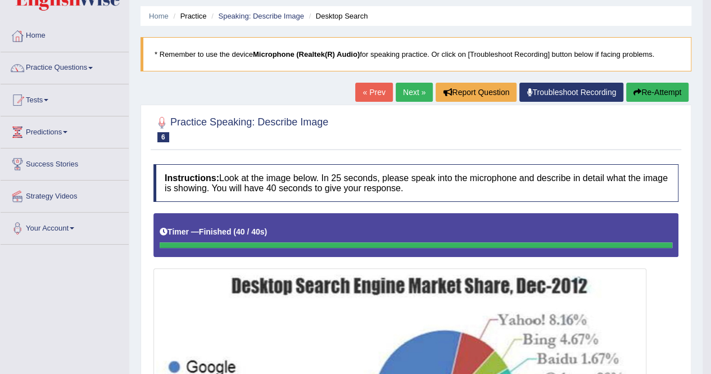
click at [670, 89] on button "Re-Attempt" at bounding box center [657, 92] width 62 height 19
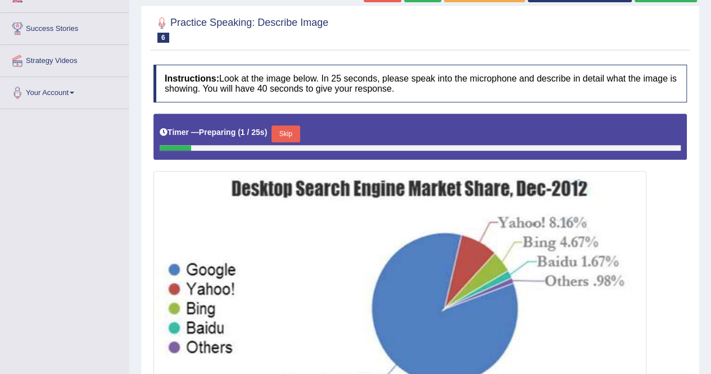
scroll to position [170, 0]
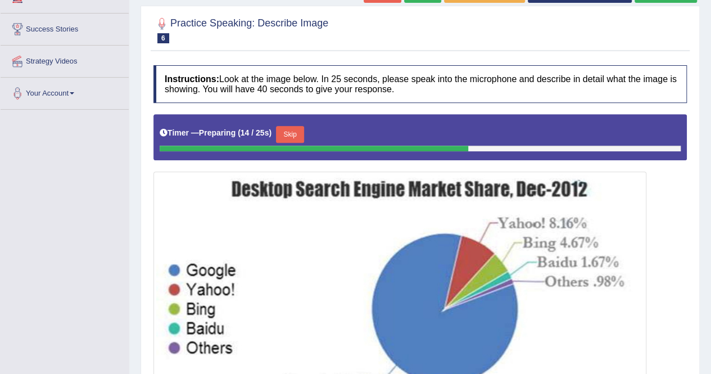
click at [289, 128] on button "Skip" at bounding box center [290, 134] width 28 height 17
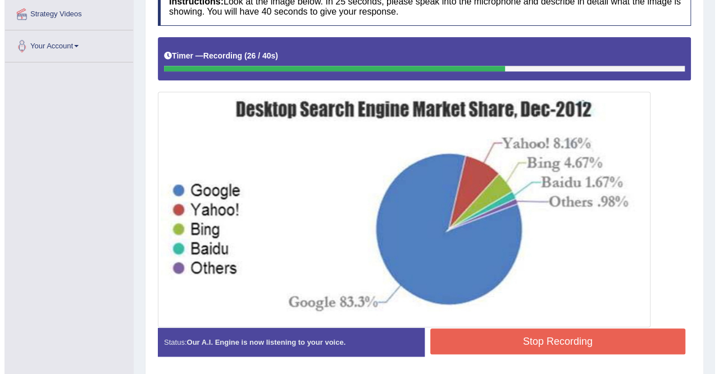
scroll to position [217, 0]
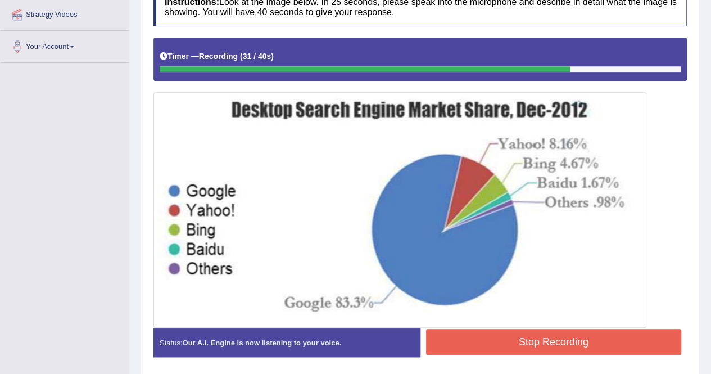
click at [491, 329] on button "Stop Recording" at bounding box center [554, 342] width 256 height 26
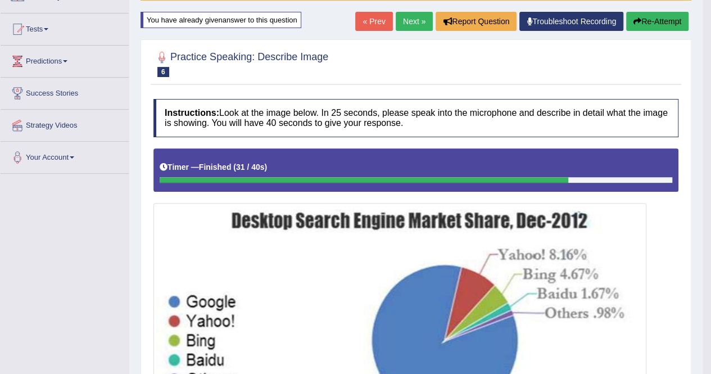
scroll to position [0, 0]
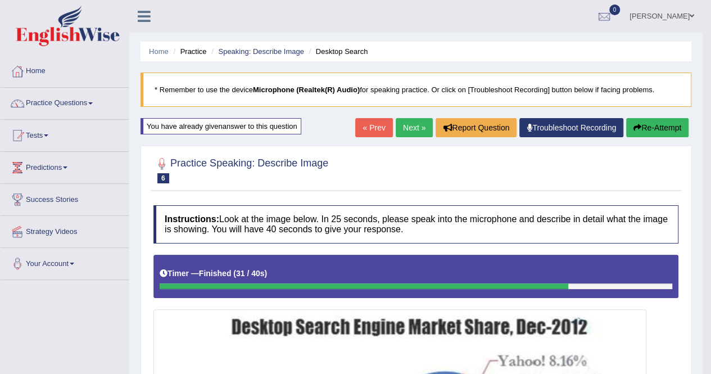
click at [647, 129] on button "Re-Attempt" at bounding box center [657, 127] width 62 height 19
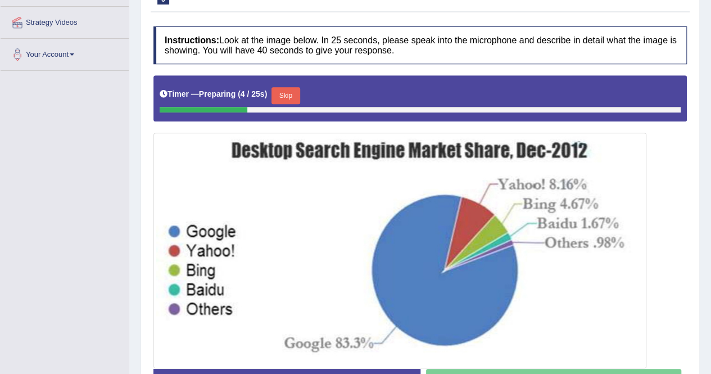
scroll to position [204, 0]
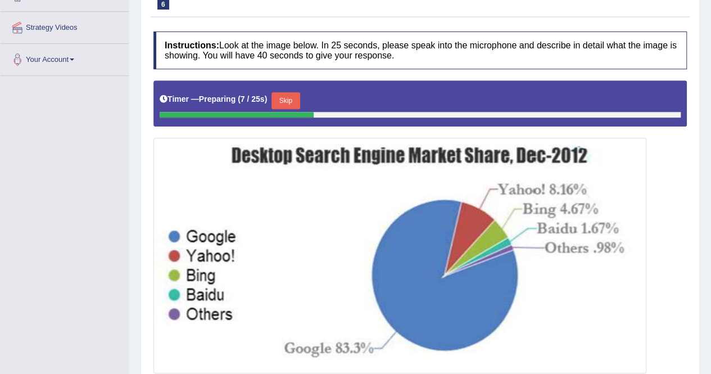
click at [291, 99] on button "Skip" at bounding box center [285, 100] width 28 height 17
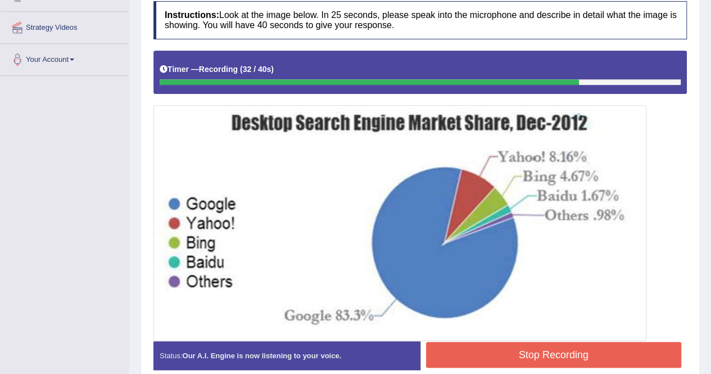
click at [486, 357] on button "Stop Recording" at bounding box center [554, 355] width 256 height 26
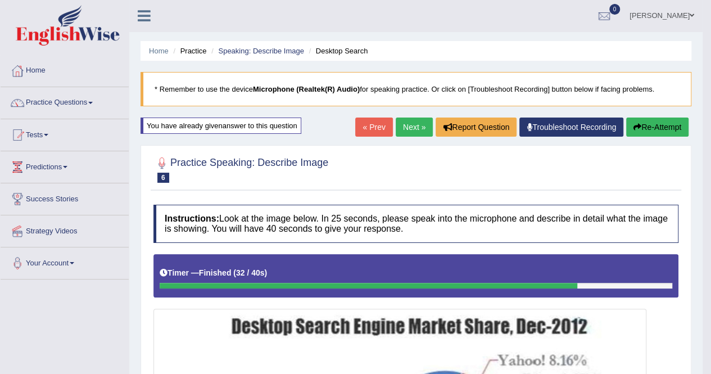
scroll to position [0, 0]
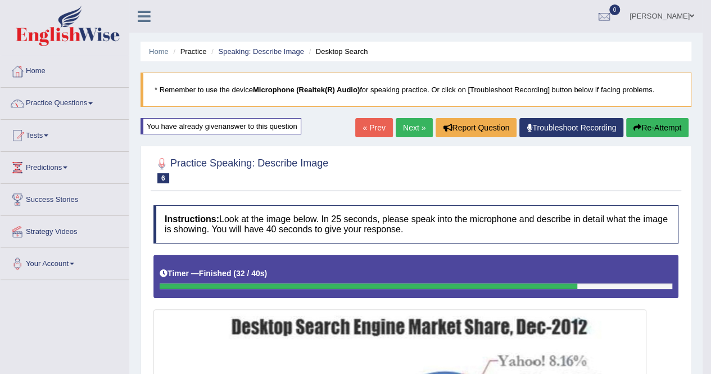
click at [415, 128] on link "Next »" at bounding box center [414, 127] width 37 height 19
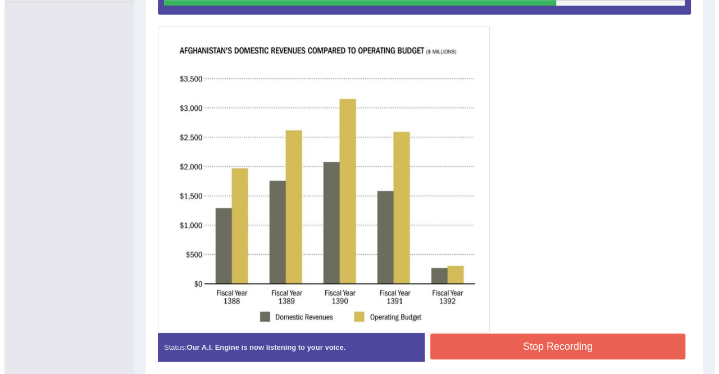
scroll to position [268, 0]
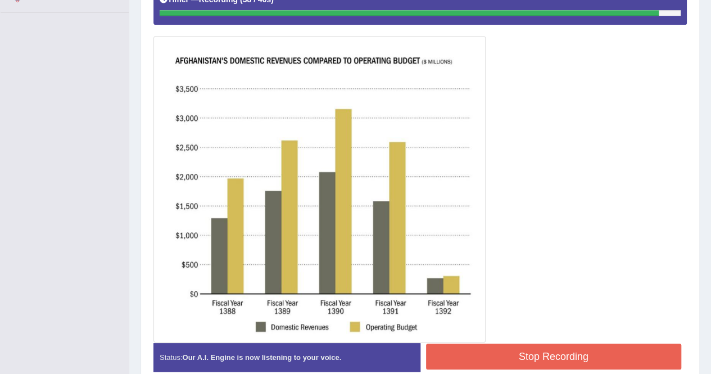
click at [468, 351] on button "Stop Recording" at bounding box center [554, 356] width 256 height 26
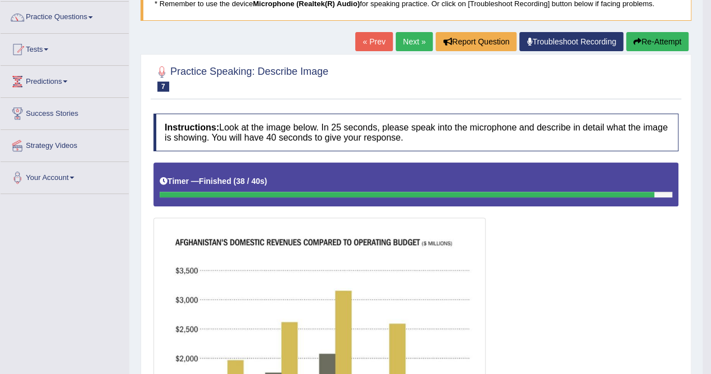
scroll to position [85, 0]
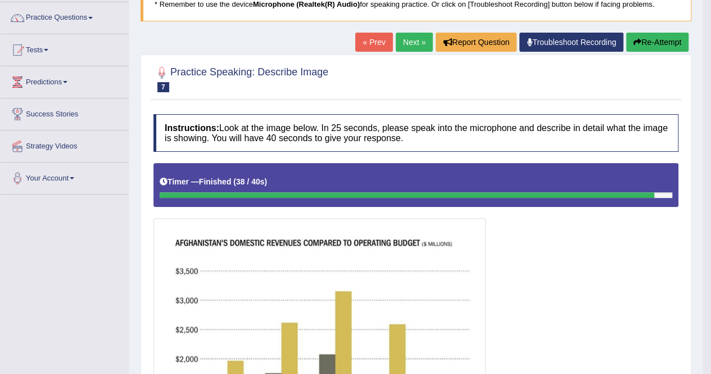
click at [407, 41] on link "Next »" at bounding box center [414, 42] width 37 height 19
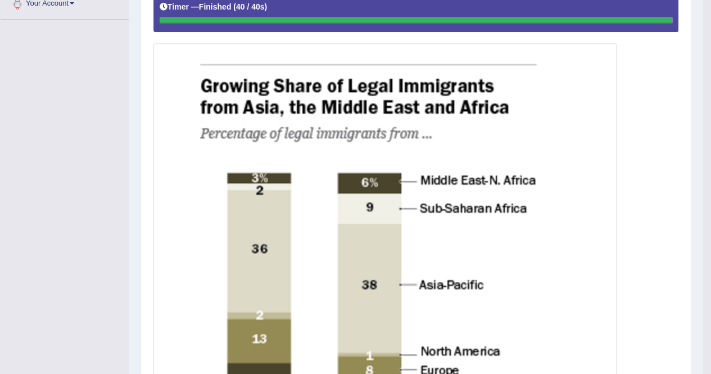
scroll to position [260, 0]
